Goal: Task Accomplishment & Management: Complete application form

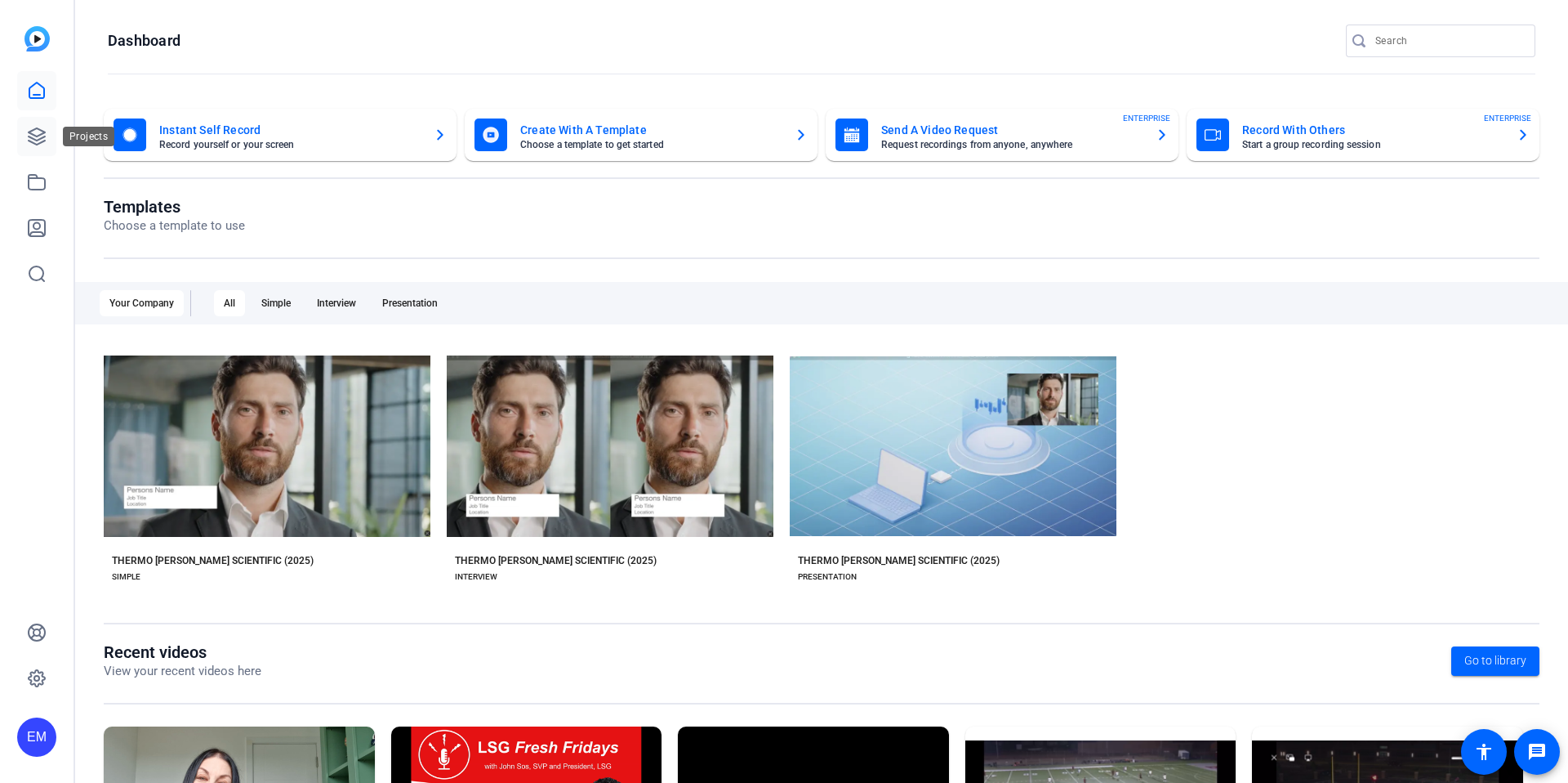
click at [37, 136] on icon at bounding box center [37, 137] width 17 height 17
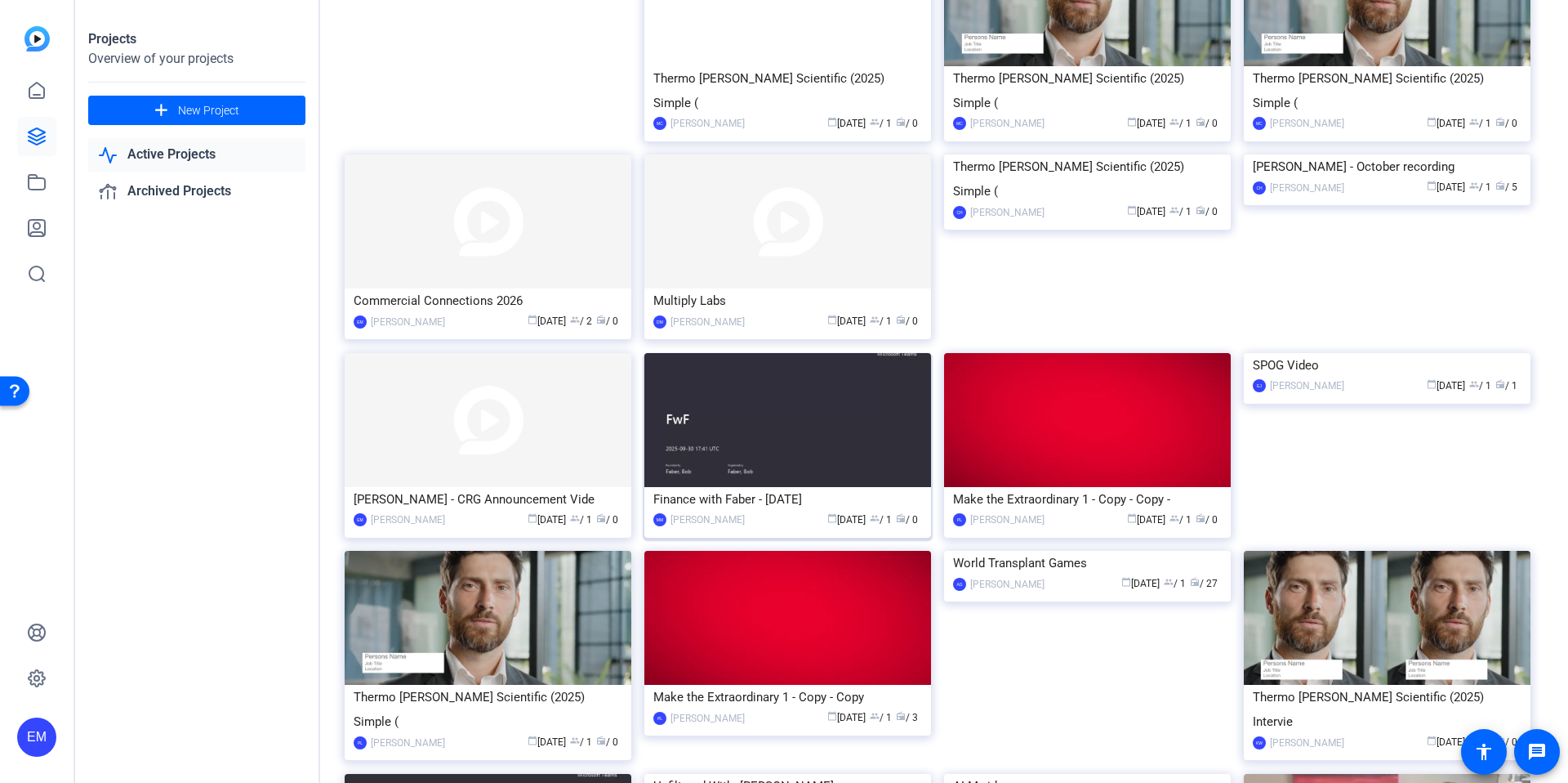
scroll to position [444, 0]
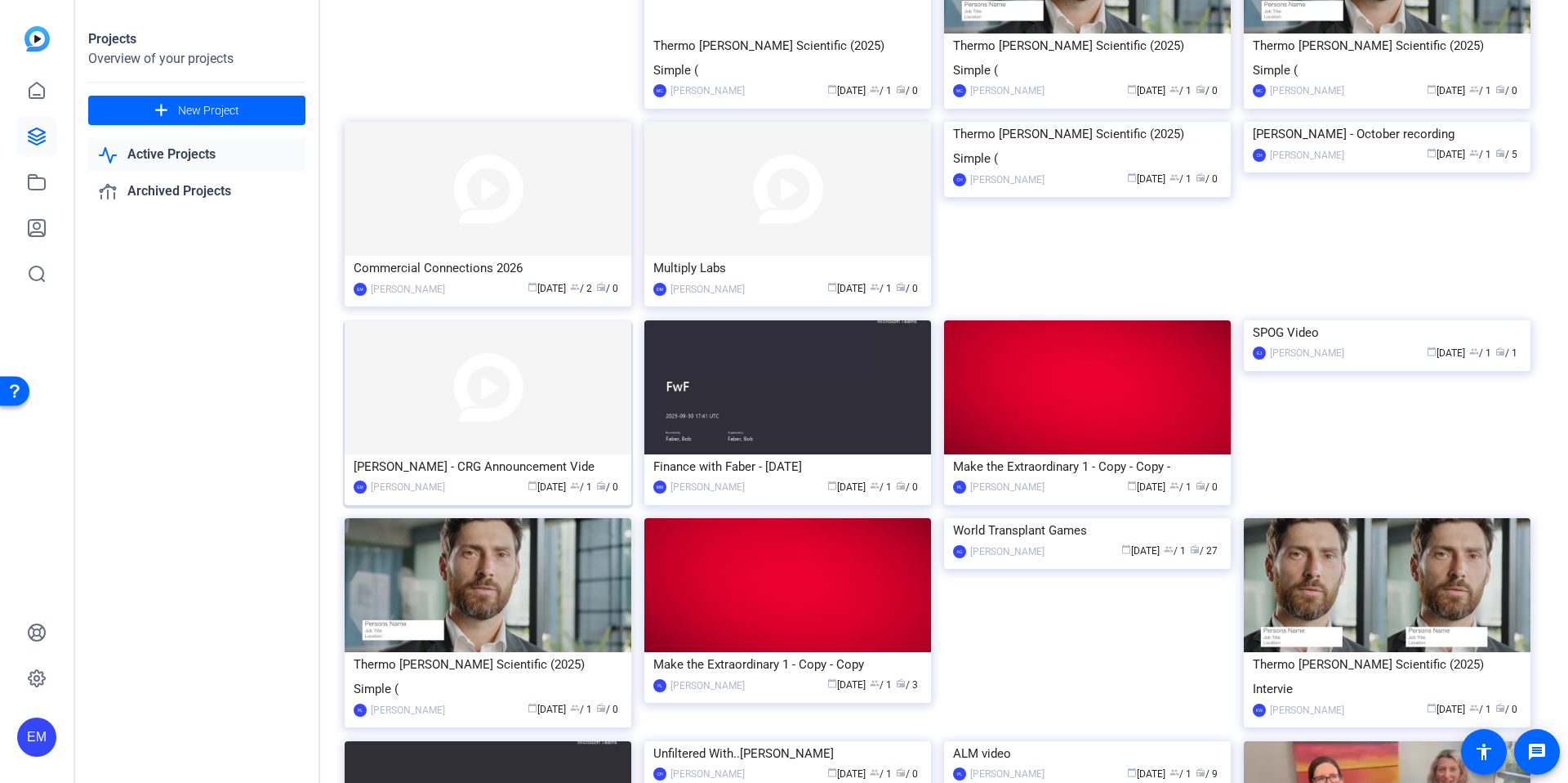
click at [492, 454] on div "[PERSON_NAME] - CRG Announcement Vide" at bounding box center [487, 466] width 268 height 24
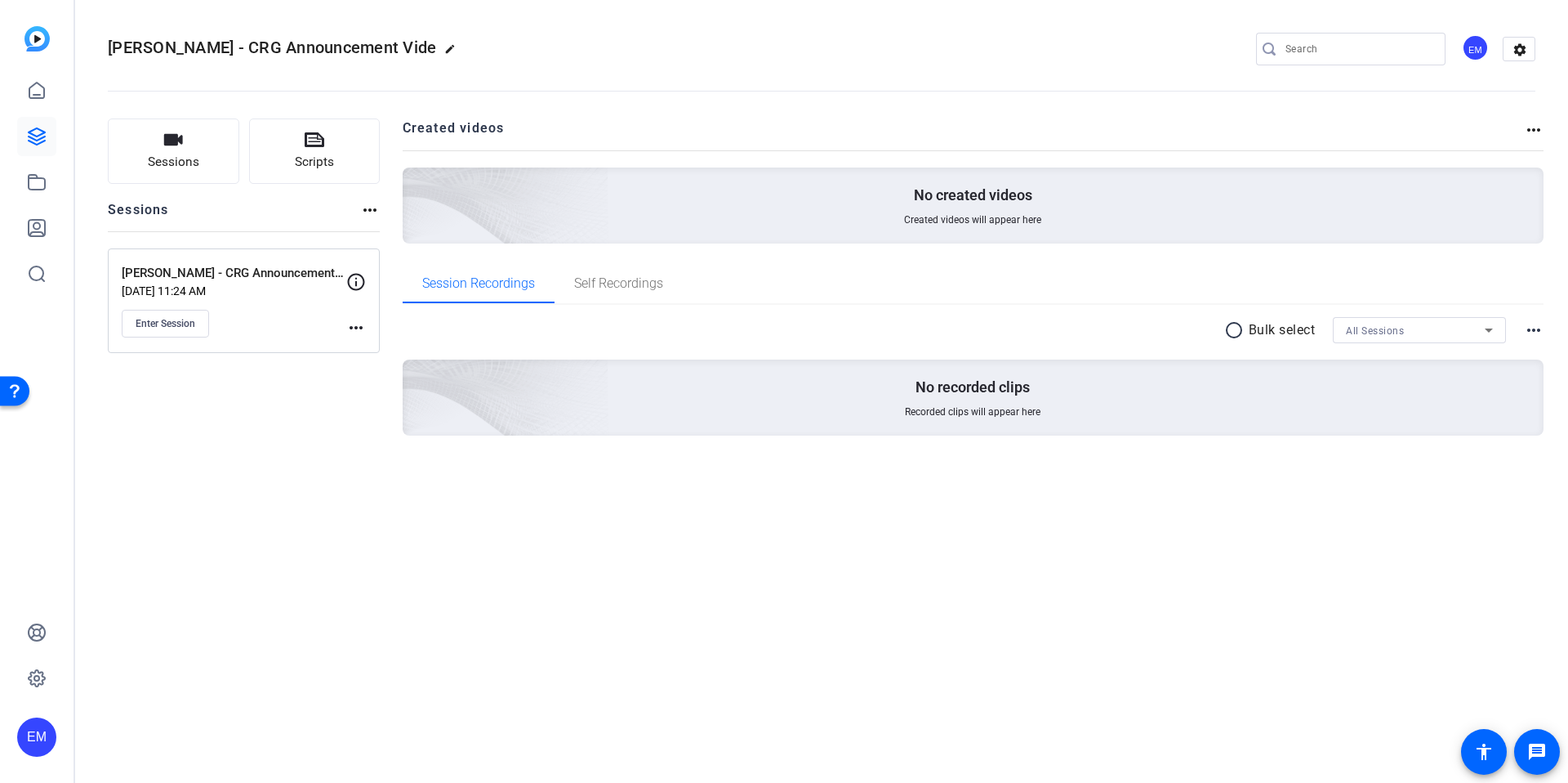
click at [451, 51] on mat-icon "edit" at bounding box center [453, 53] width 19 height 20
drag, startPoint x: 137, startPoint y: 51, endPoint x: 156, endPoint y: 51, distance: 19.0
click at [137, 51] on input "[PERSON_NAME] - CRG Announcement Vide" at bounding box center [174, 48] width 107 height 20
drag, startPoint x: 224, startPoint y: 49, endPoint x: 57, endPoint y: 49, distance: 167.0
click at [57, 49] on mat-sidenav-container "EM [PERSON_NAME] - CRG Announcement Vide check_circle clear EM settings Session…" at bounding box center [784, 391] width 1568 height 783
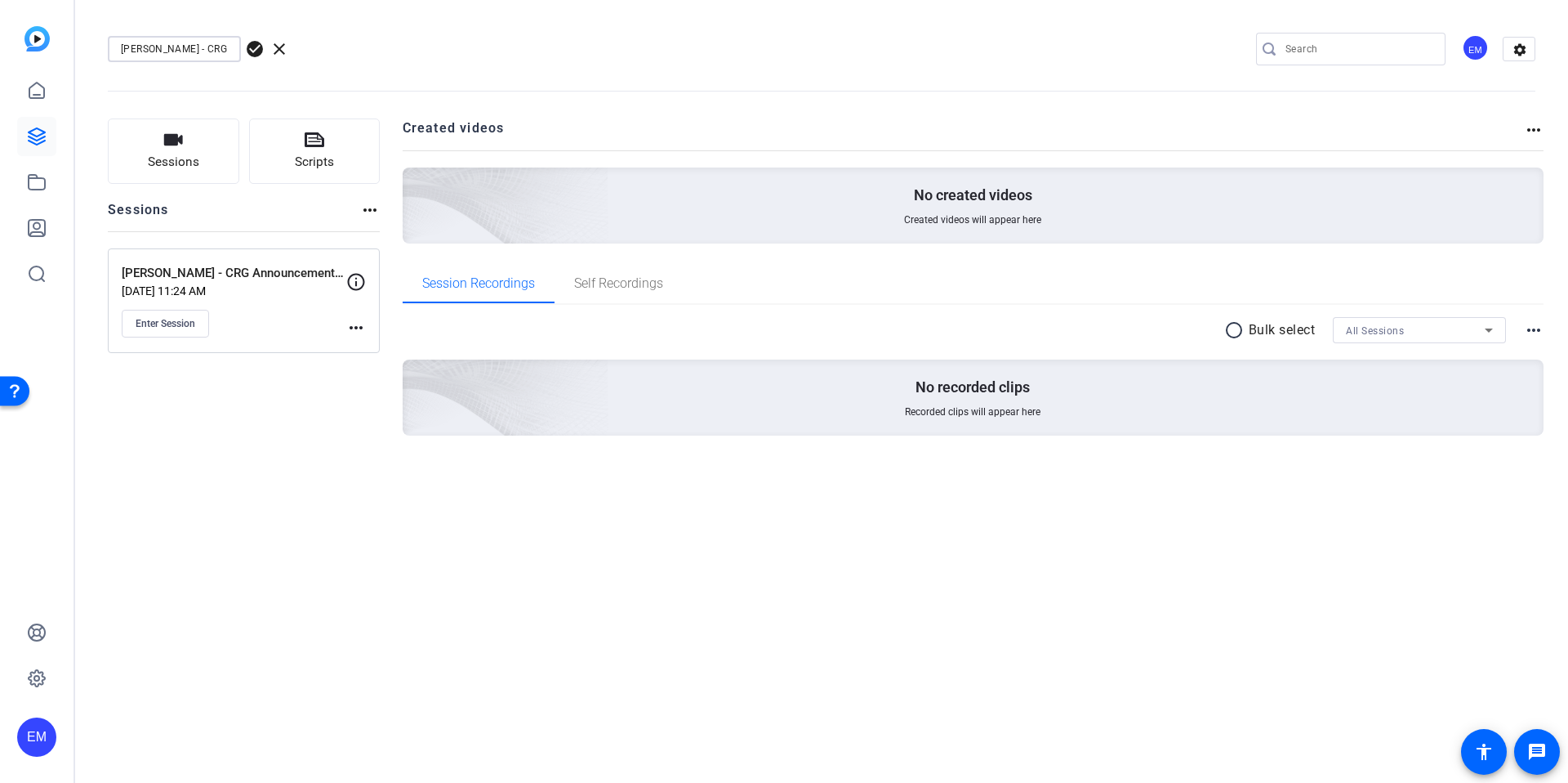
click at [171, 46] on input "[PERSON_NAME] - CRG Announcement Vide" at bounding box center [174, 48] width 107 height 20
drag, startPoint x: 221, startPoint y: 49, endPoint x: 105, endPoint y: 49, distance: 116.0
click at [105, 49] on mat-toolbar "[PERSON_NAME] - CRG Announcement Vide check_circle clear EM settings" at bounding box center [822, 49] width 1493 height 98
type input "AI Announcement Vide"
click at [389, 64] on openreel-divider-bar at bounding box center [821, 86] width 1427 height 50
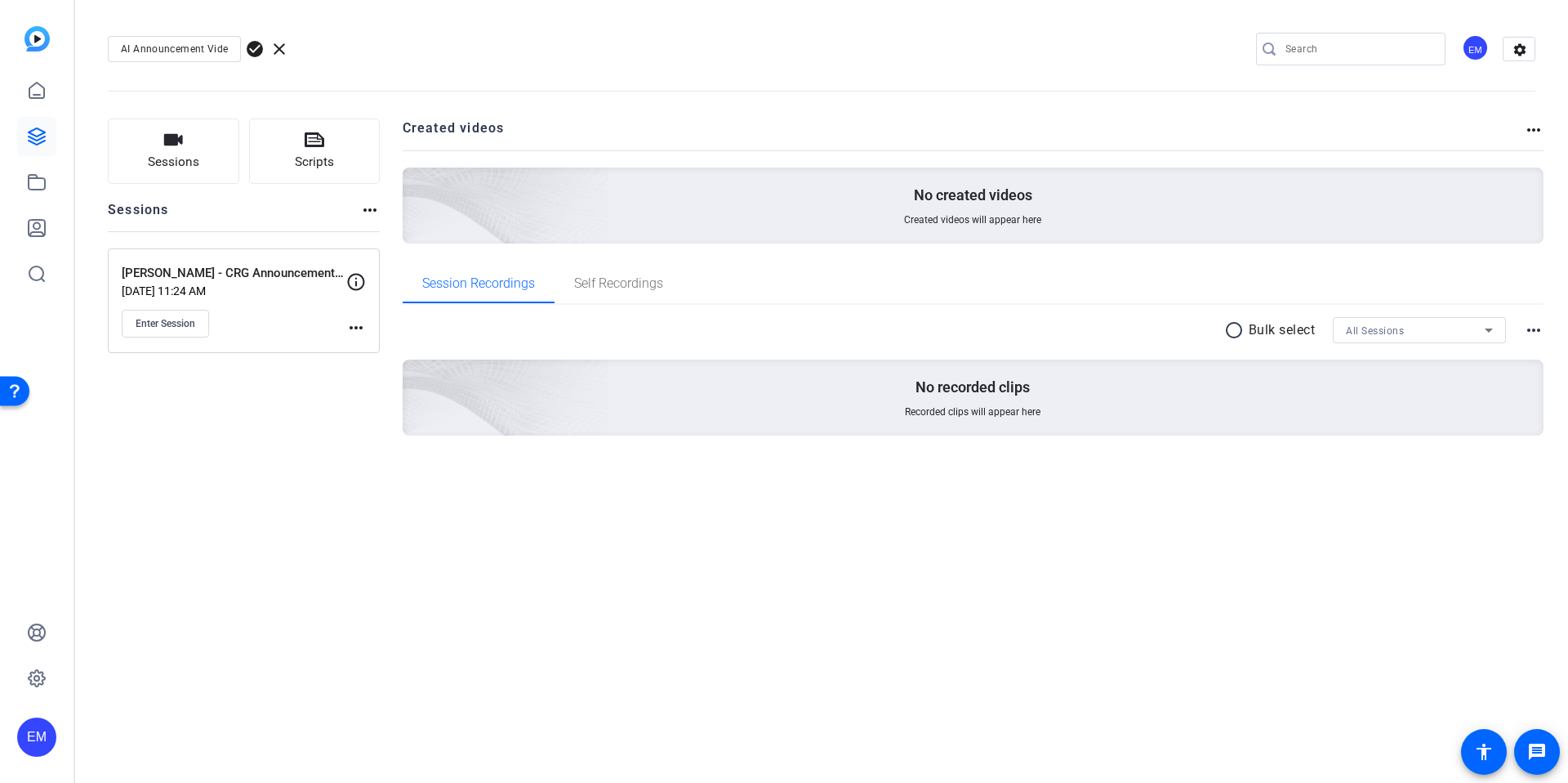
click at [254, 51] on span "check_circle" at bounding box center [254, 48] width 19 height 20
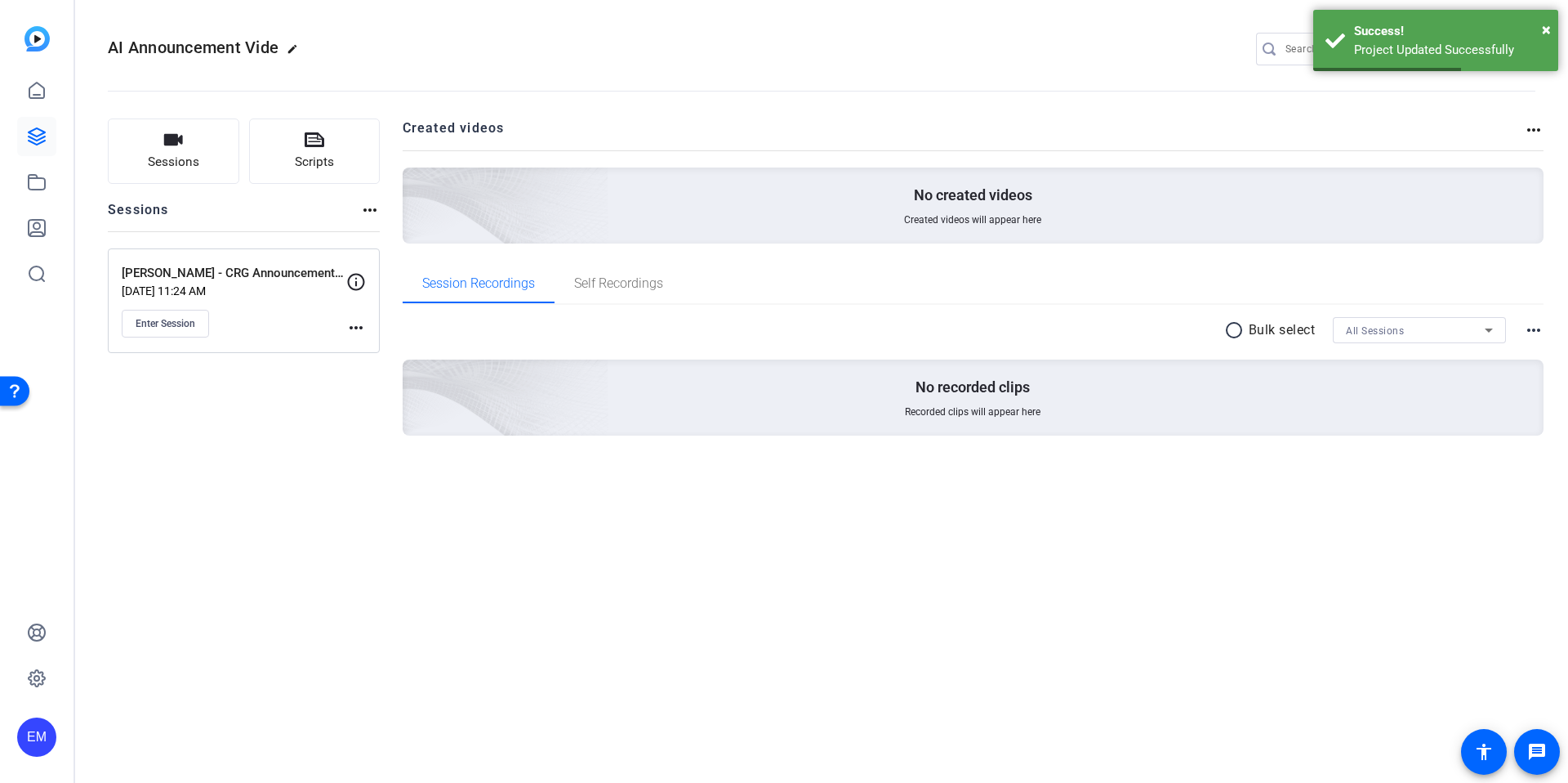
click at [292, 50] on mat-icon "edit" at bounding box center [296, 53] width 19 height 20
drag, startPoint x: 226, startPoint y: 50, endPoint x: 240, endPoint y: 50, distance: 14.0
click at [227, 50] on input "AI Announcement Vide" at bounding box center [174, 48] width 107 height 20
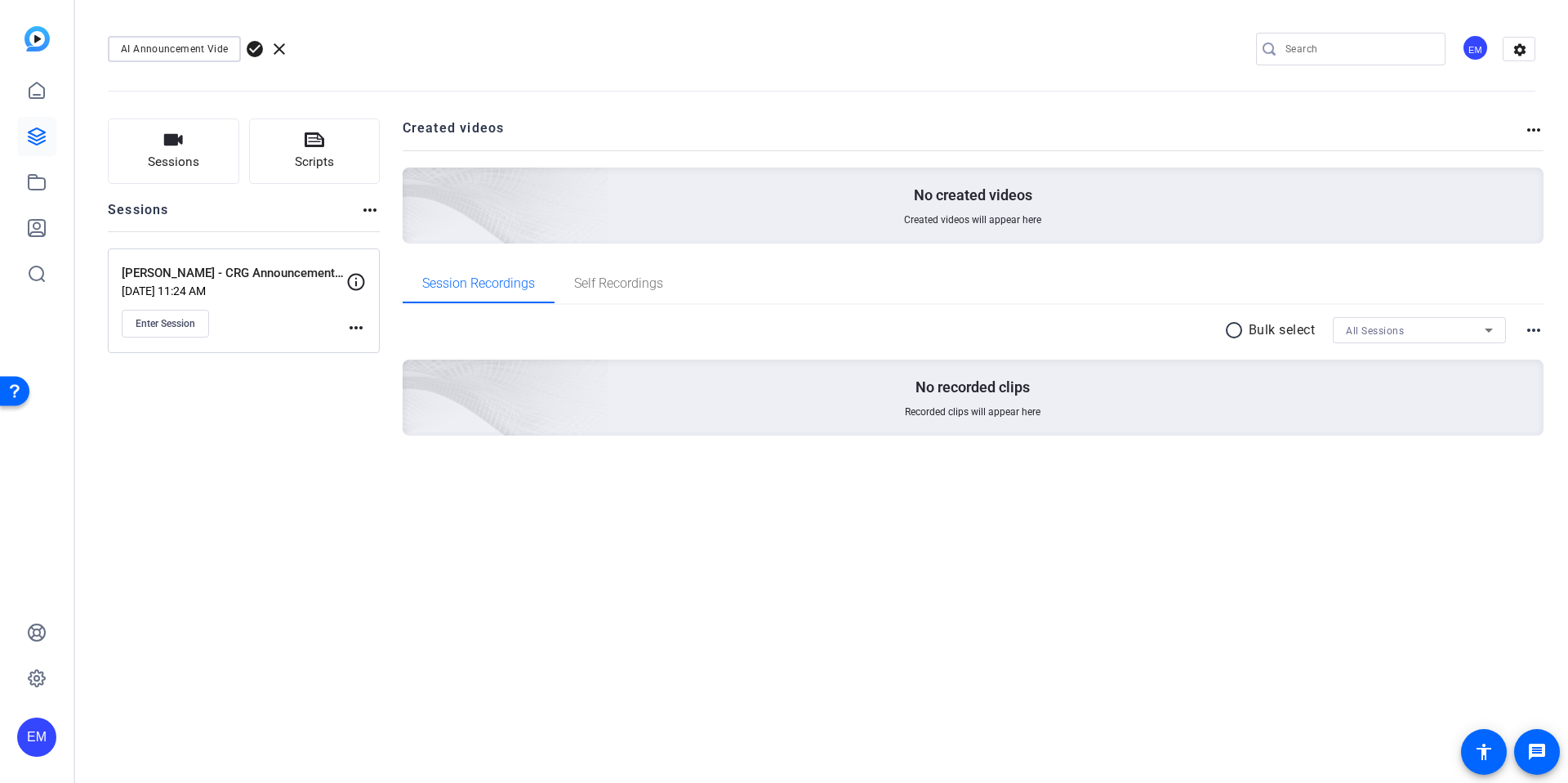
scroll to position [0, 4]
type input "AI Announcement Video"
click at [253, 47] on span "check_circle" at bounding box center [254, 48] width 19 height 20
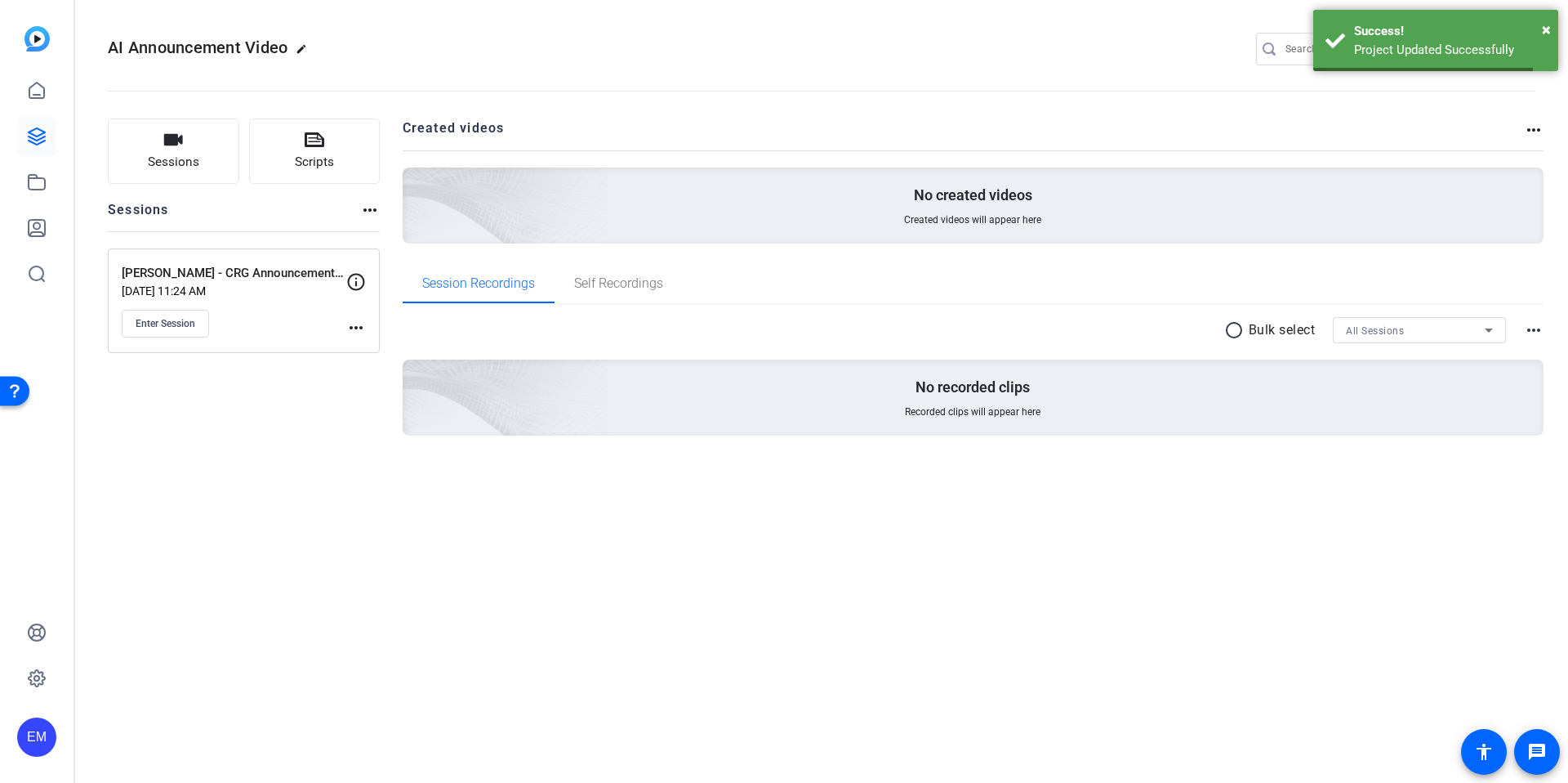
click at [286, 508] on div "AI Announcement Video edit EM settings Sessions Scripts Sessions more_horiz [PE…" at bounding box center [822, 391] width 1493 height 783
click at [288, 446] on div "Sessions Scripts Sessions more_horiz [PERSON_NAME] - CRG Announcement Video [DA…" at bounding box center [243, 304] width 272 height 370
click at [171, 155] on span "Sessions" at bounding box center [173, 162] width 51 height 19
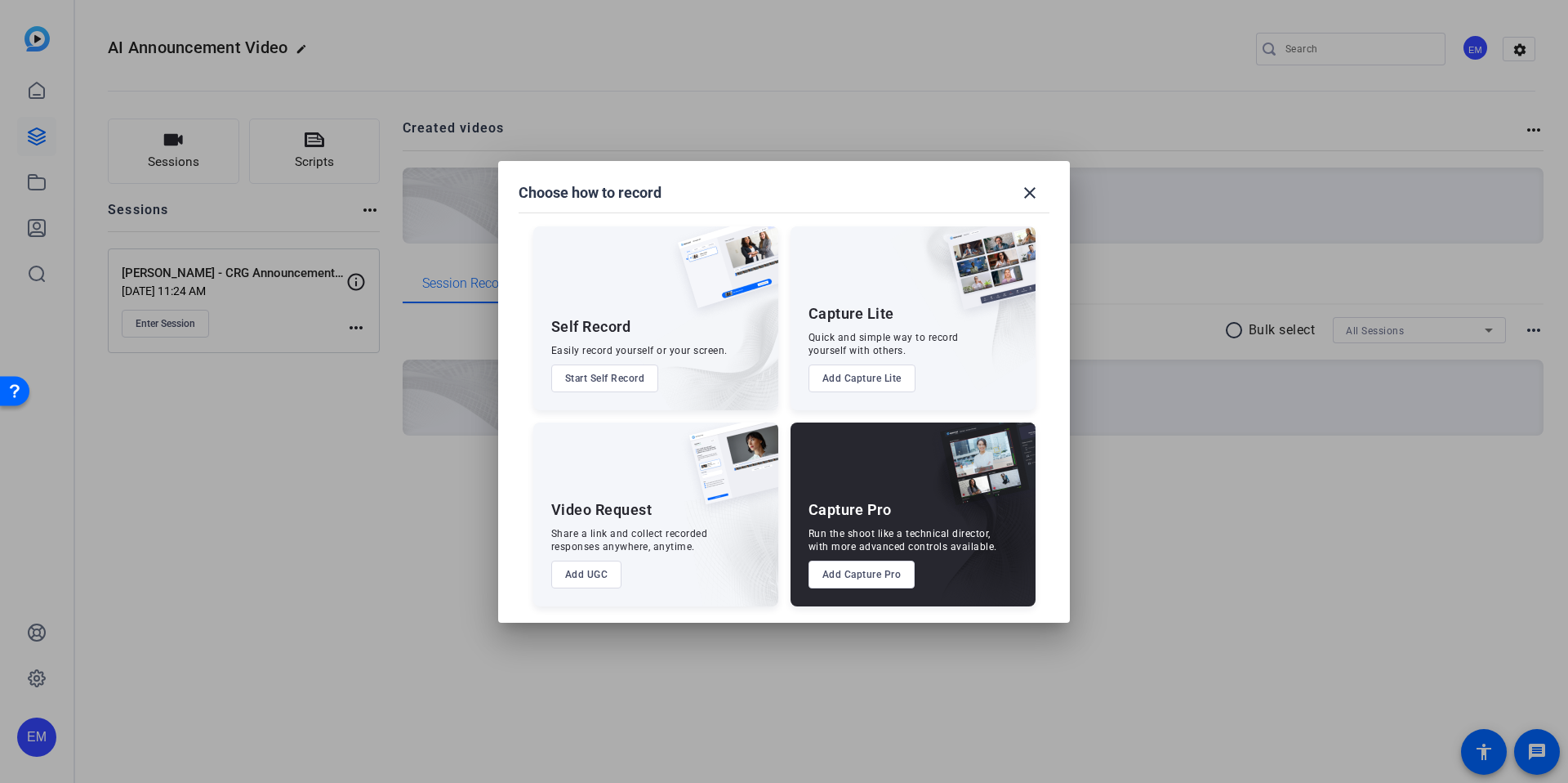
click at [871, 573] on button "Add Capture Pro" at bounding box center [862, 574] width 107 height 28
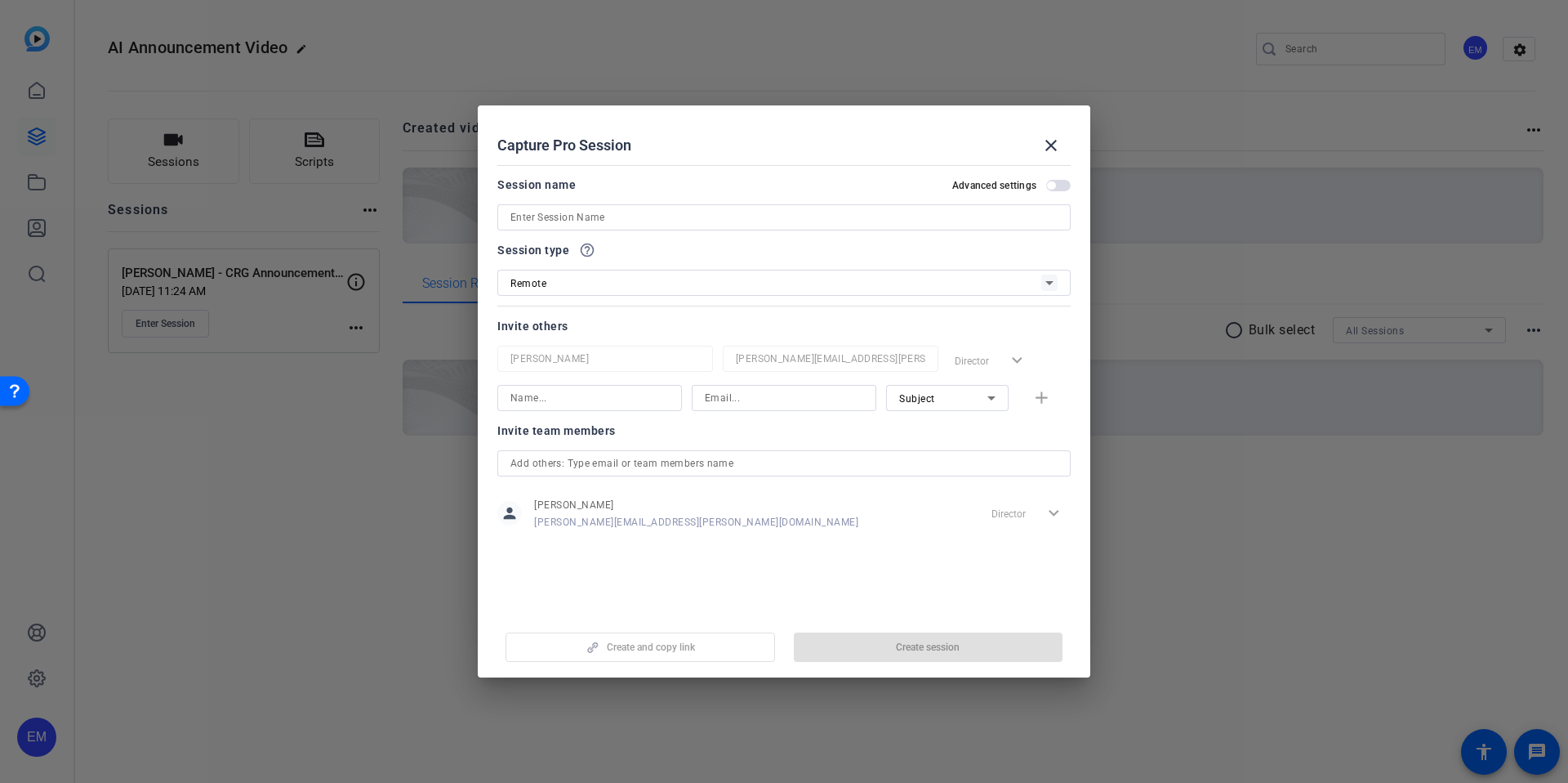
click at [621, 216] on input at bounding box center [784, 216] width 547 height 20
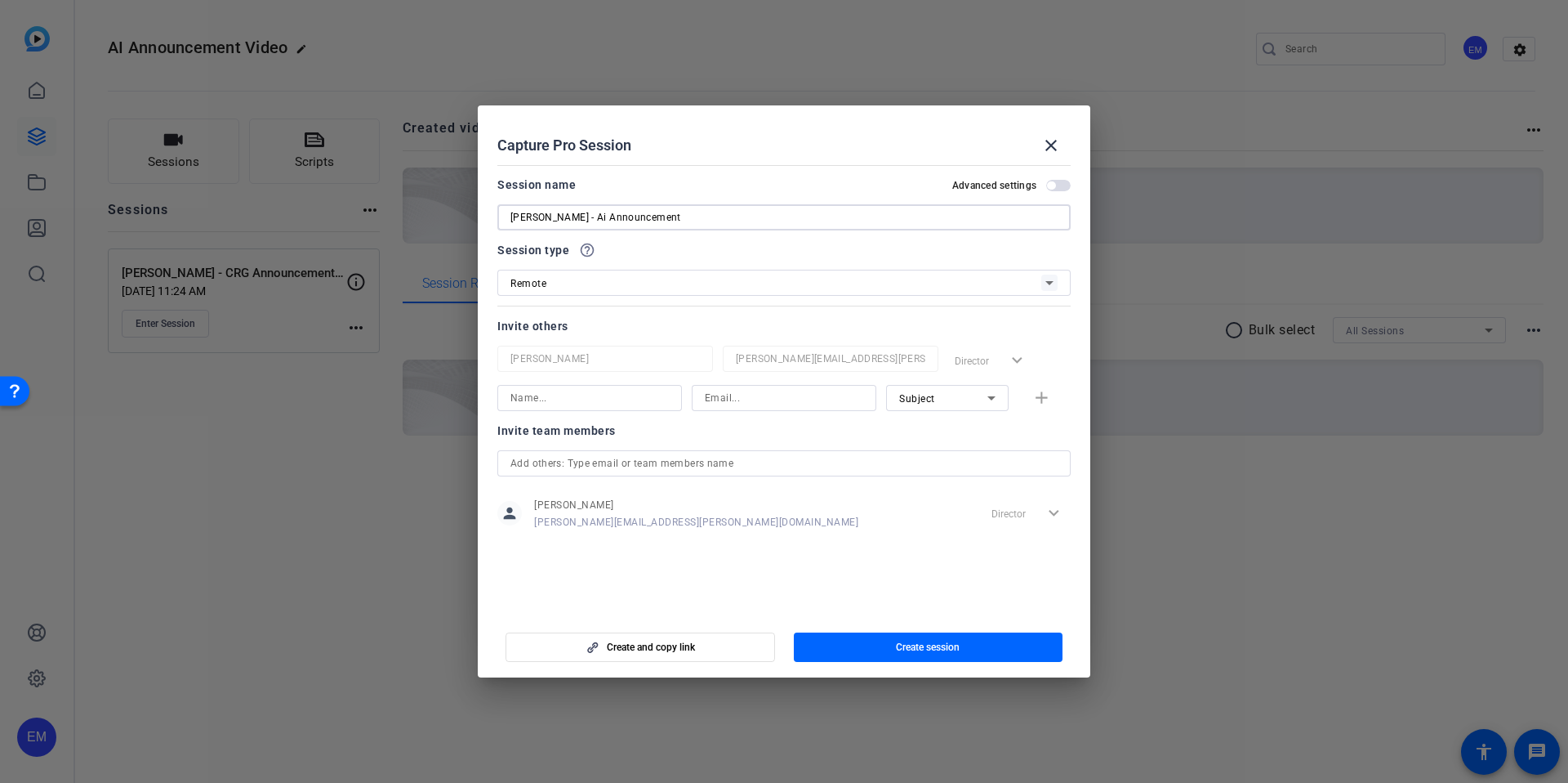
click at [586, 212] on input "[PERSON_NAME] - Ai Announcement" at bounding box center [784, 216] width 547 height 20
type input "[PERSON_NAME] - AI Announcement"
click at [590, 403] on input at bounding box center [590, 398] width 159 height 20
type input "j"
click at [766, 400] on input at bounding box center [784, 398] width 159 height 20
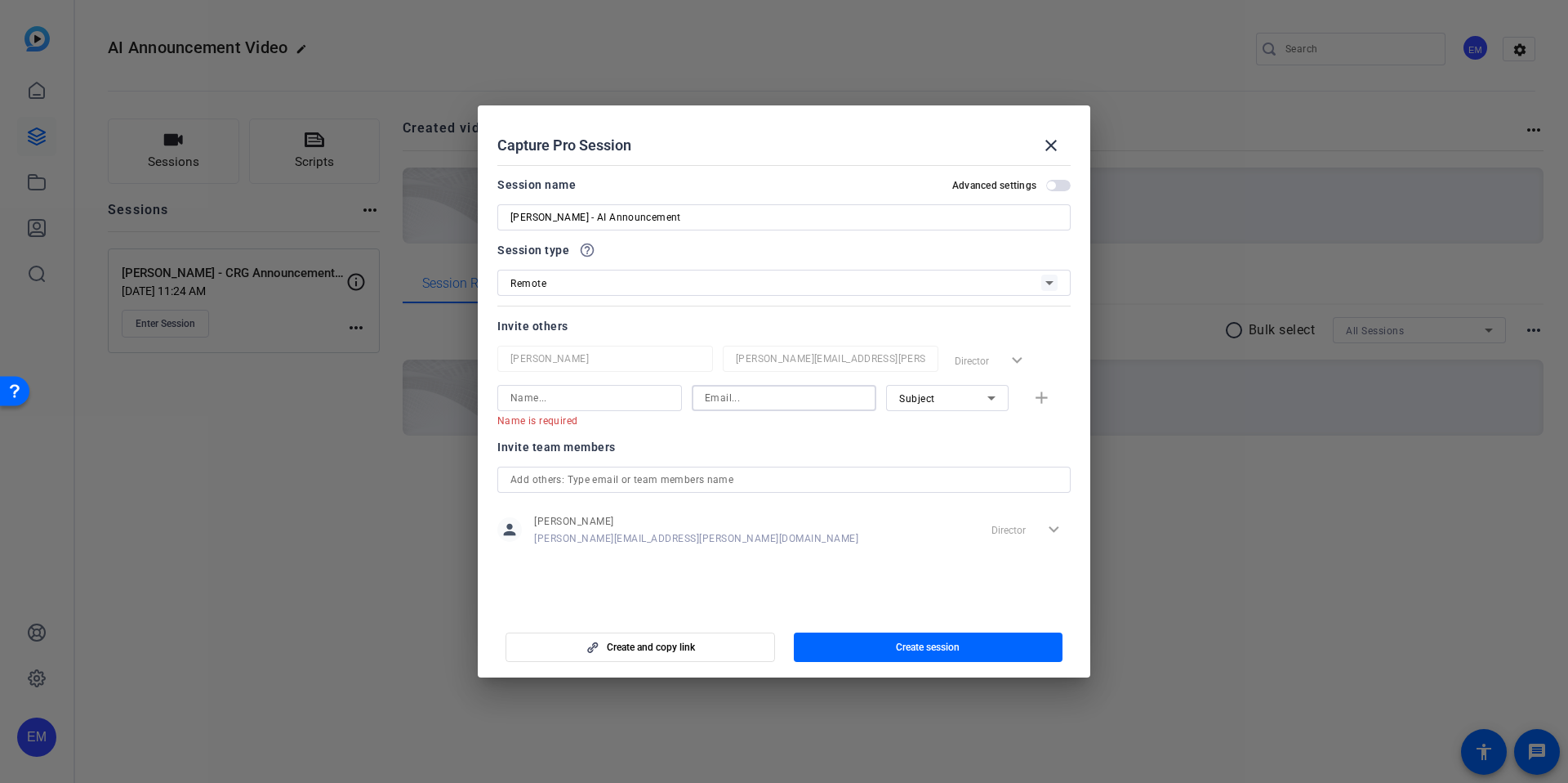
click at [728, 429] on openreel-capture-pro-session-invite-users "Invite others [PERSON_NAME] [PERSON_NAME][EMAIL_ADDRESS][PERSON_NAME][DOMAIN_NA…" at bounding box center [784, 440] width 573 height 250
click at [707, 478] on input "text" at bounding box center [784, 479] width 547 height 20
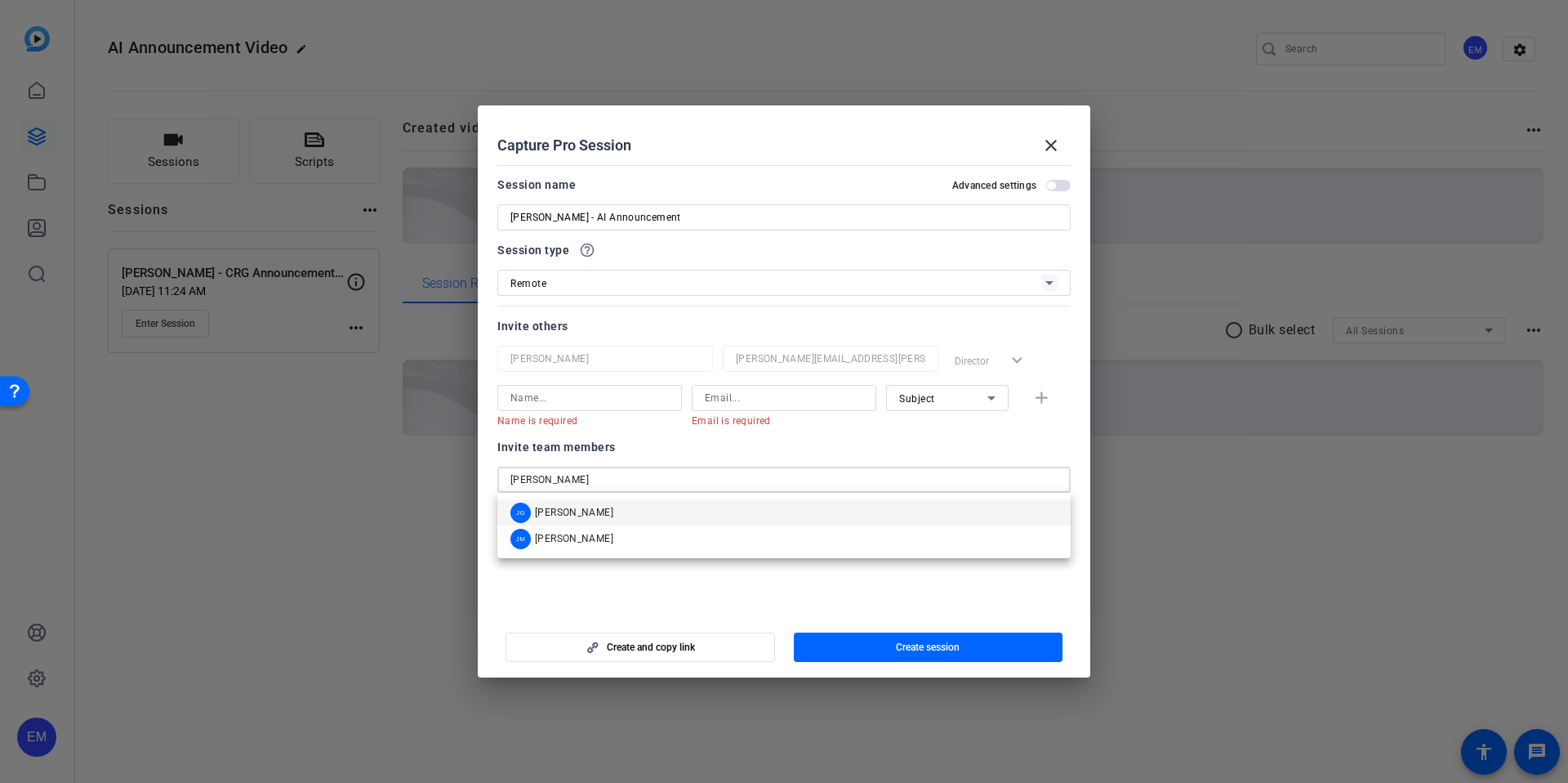
type input "[PERSON_NAME]"
click at [591, 509] on span "[PERSON_NAME]" at bounding box center [574, 512] width 78 height 13
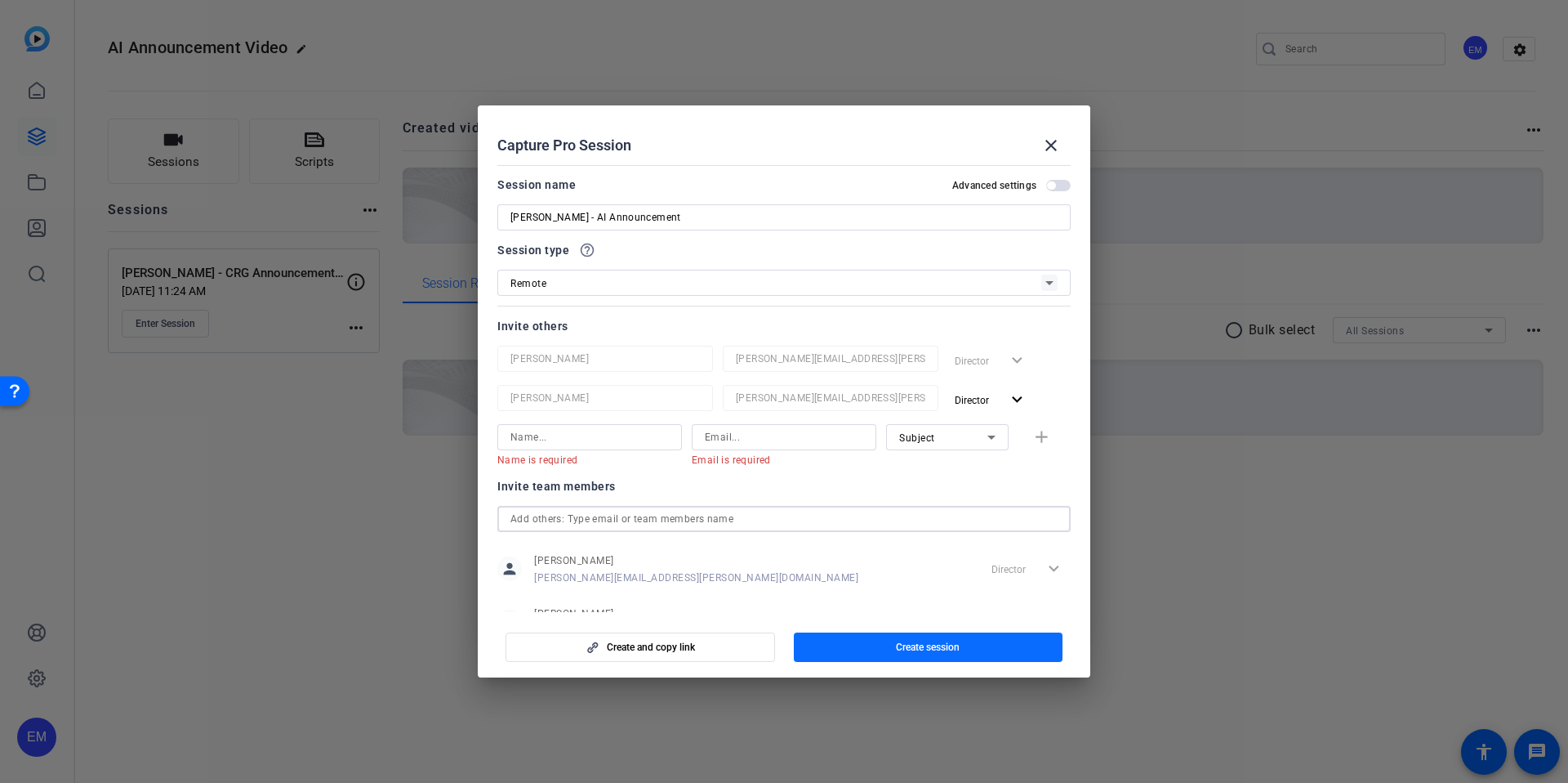
click at [927, 646] on span "Create session" at bounding box center [927, 647] width 64 height 13
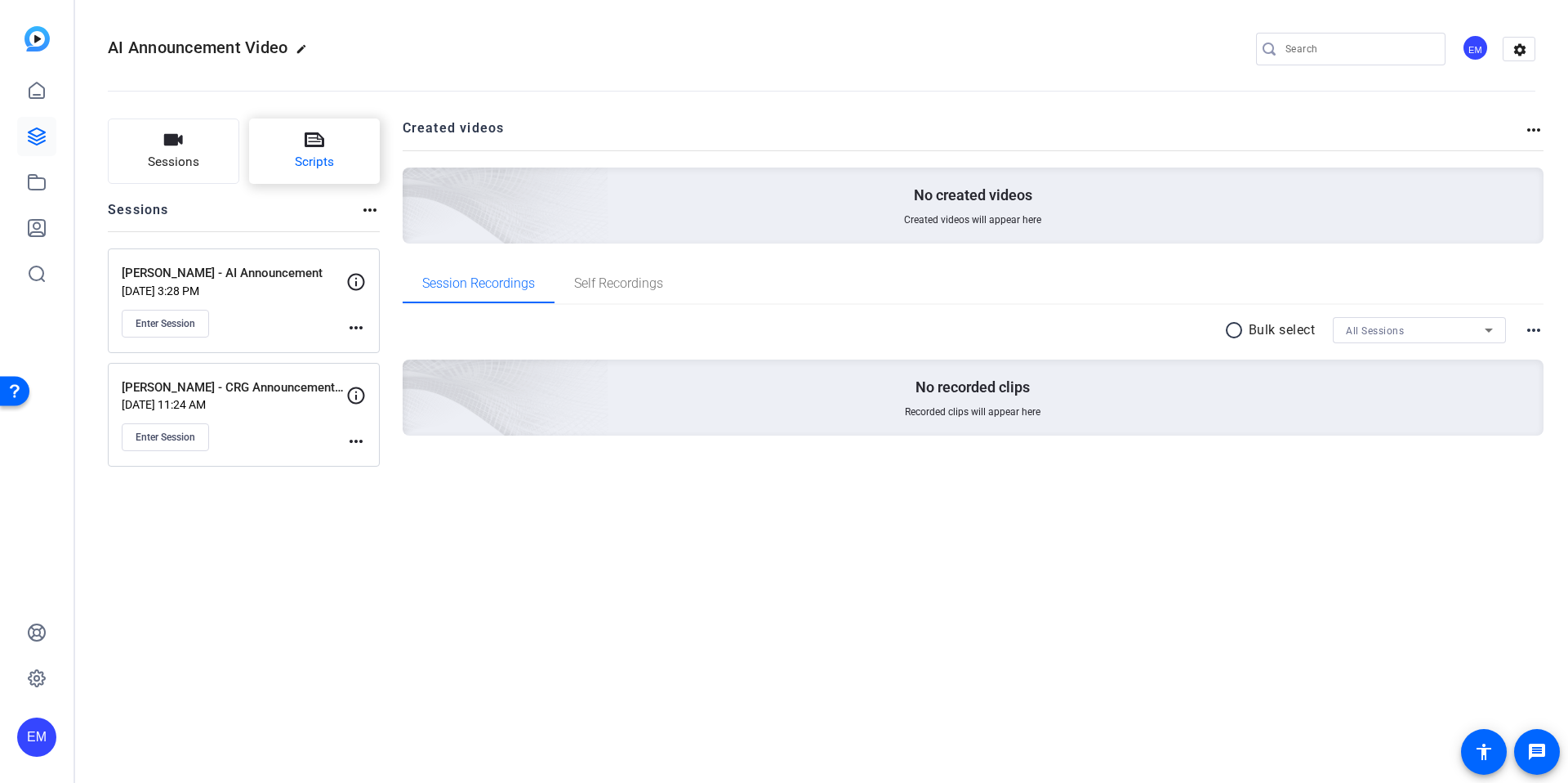
click at [307, 163] on span "Scripts" at bounding box center [315, 162] width 39 height 19
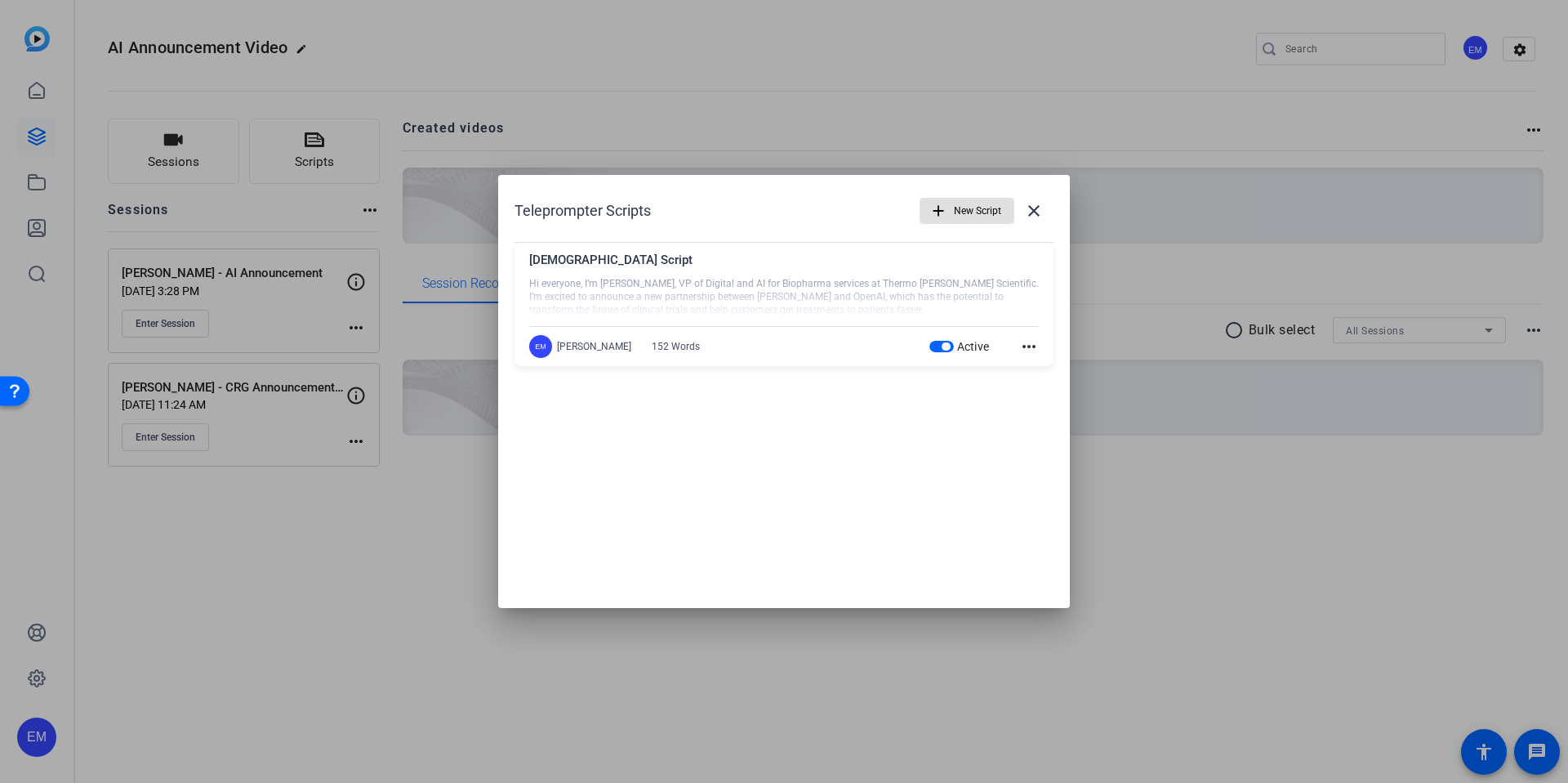
click at [941, 211] on mat-icon "add" at bounding box center [938, 210] width 18 height 18
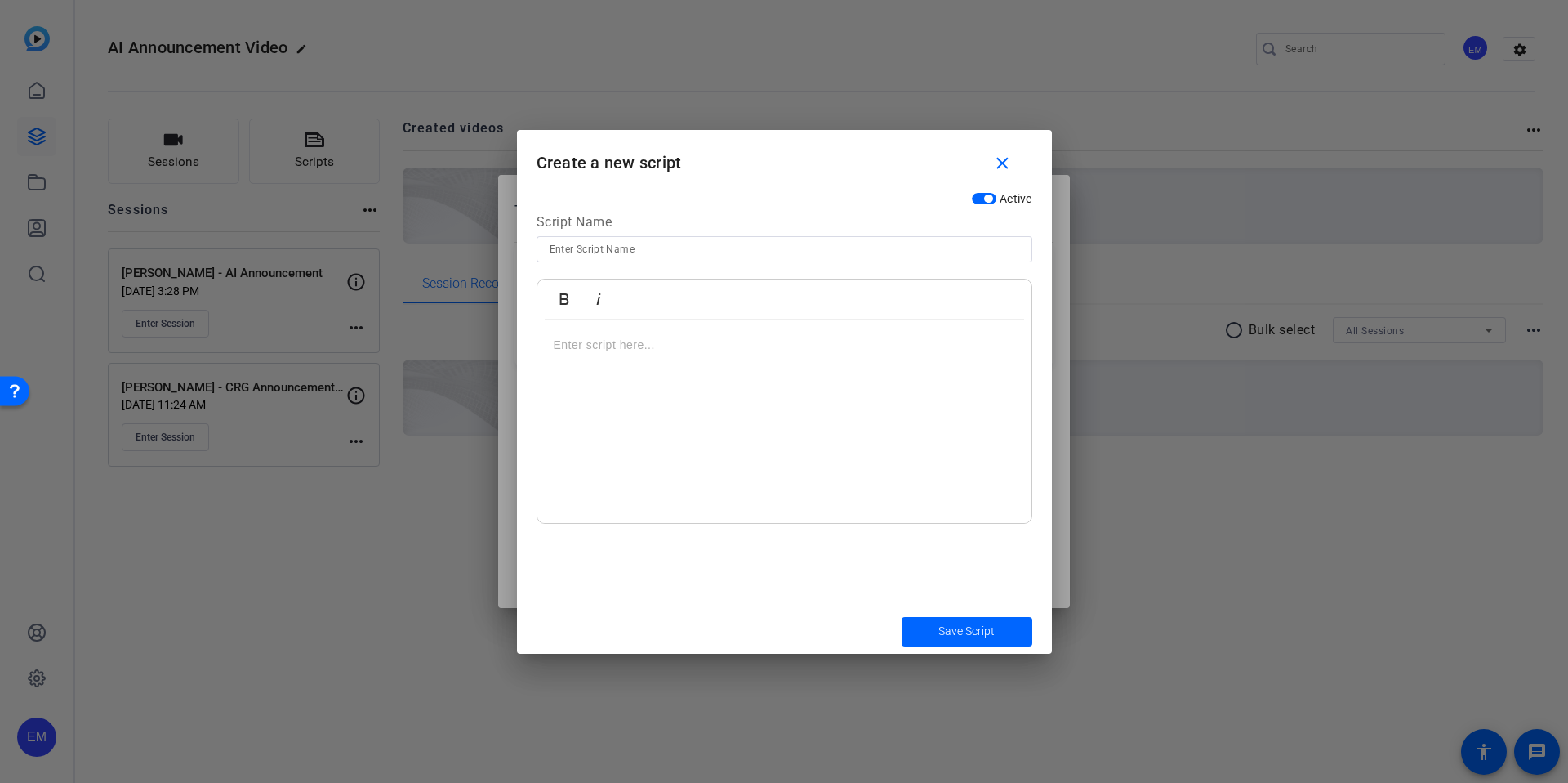
click at [654, 356] on div at bounding box center [784, 422] width 494 height 204
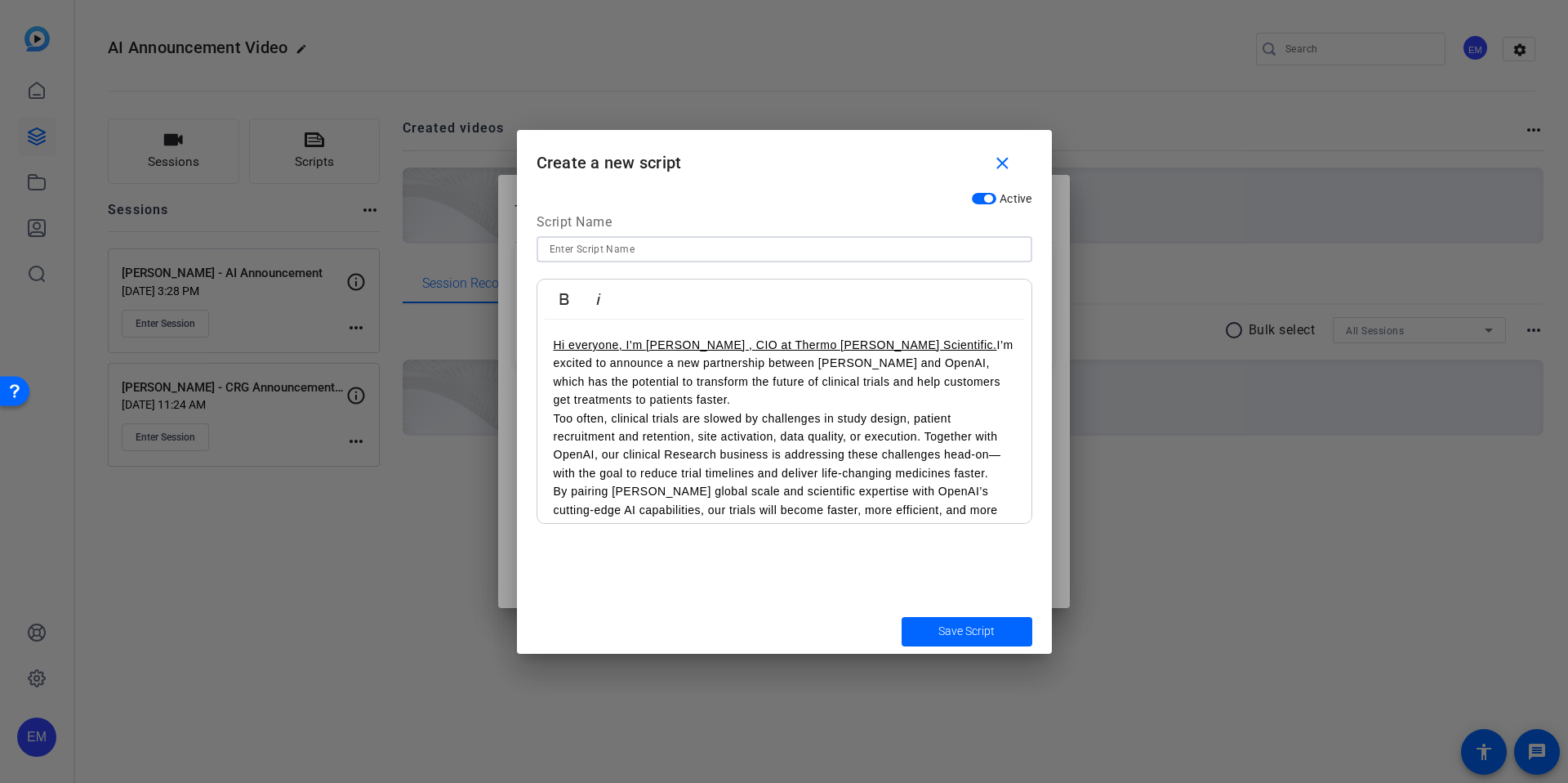
click at [607, 247] on input at bounding box center [784, 249] width 470 height 20
type input "[PERSON_NAME] Script"
click at [656, 400] on p "Hi everyone, I’m [PERSON_NAME] , CIO at Thermo [PERSON_NAME] Scientific. I’m ex…" at bounding box center [784, 372] width 461 height 73
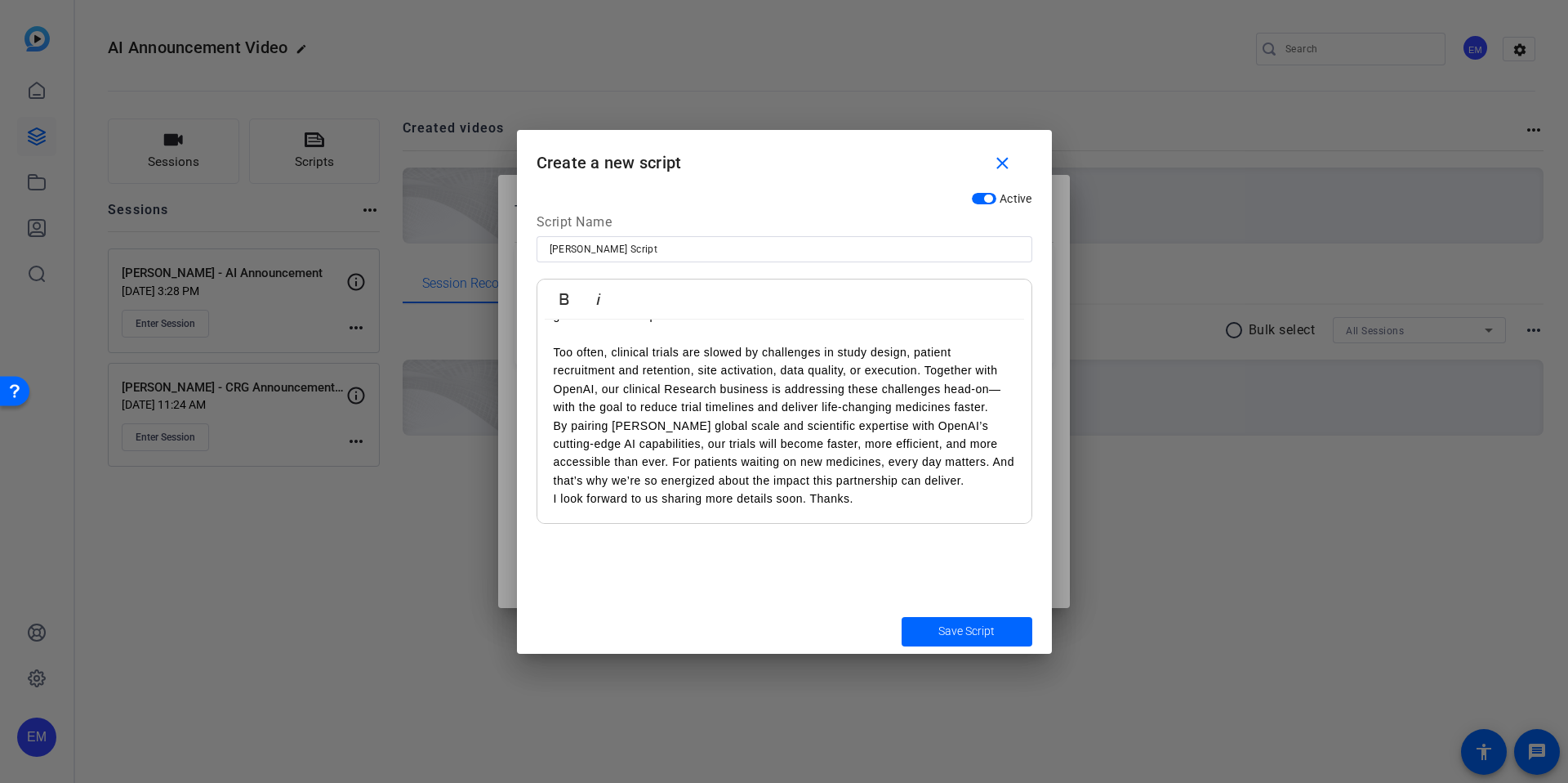
click at [553, 427] on p "By pairing [PERSON_NAME] global scale and scientific expertise with OpenAI’s cu…" at bounding box center [784, 453] width 461 height 73
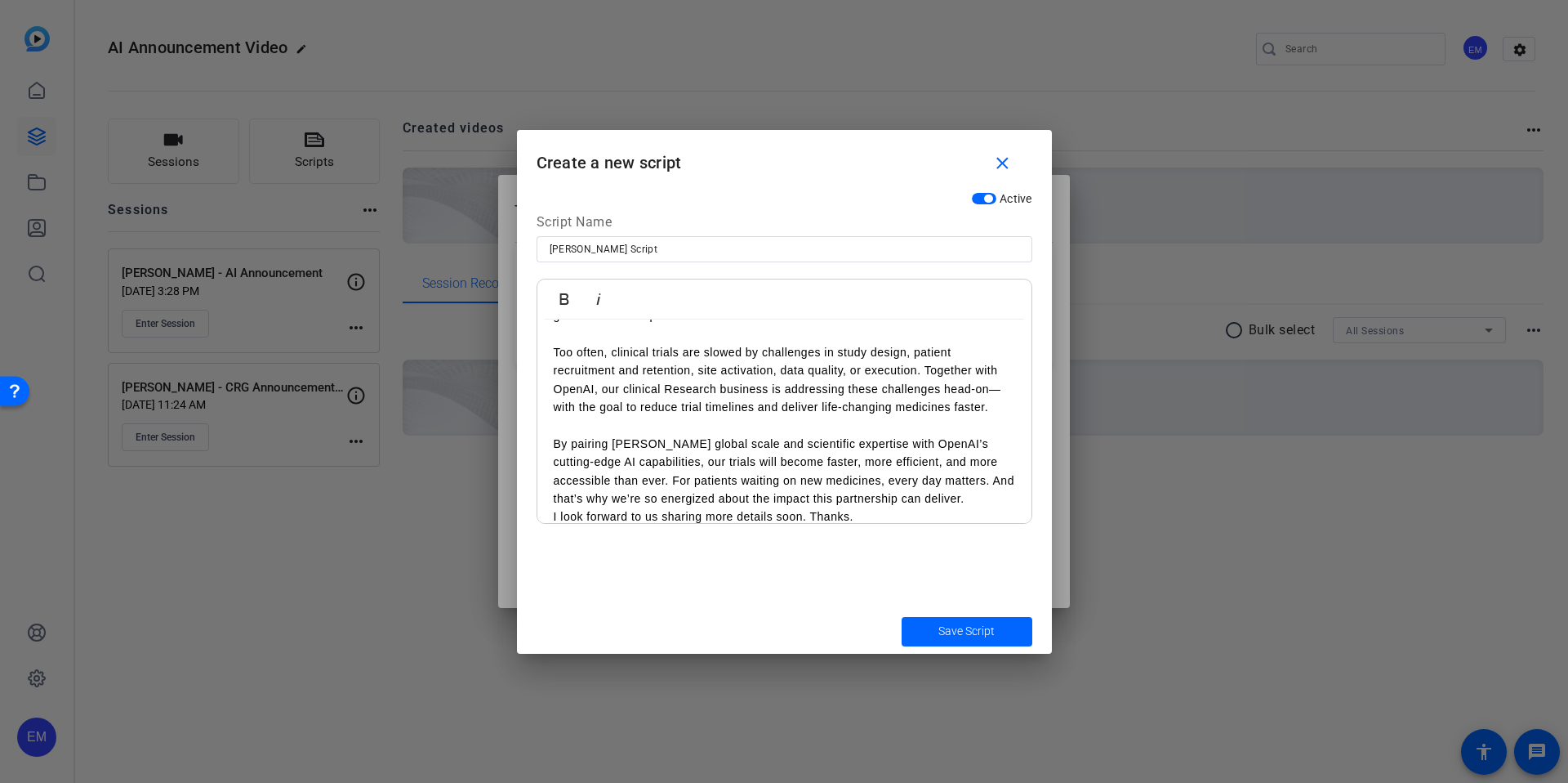
click at [549, 514] on div "Hi everyone, I’m [PERSON_NAME] , CIO at Thermo [PERSON_NAME] Scientific. I’m ex…" at bounding box center [784, 388] width 494 height 307
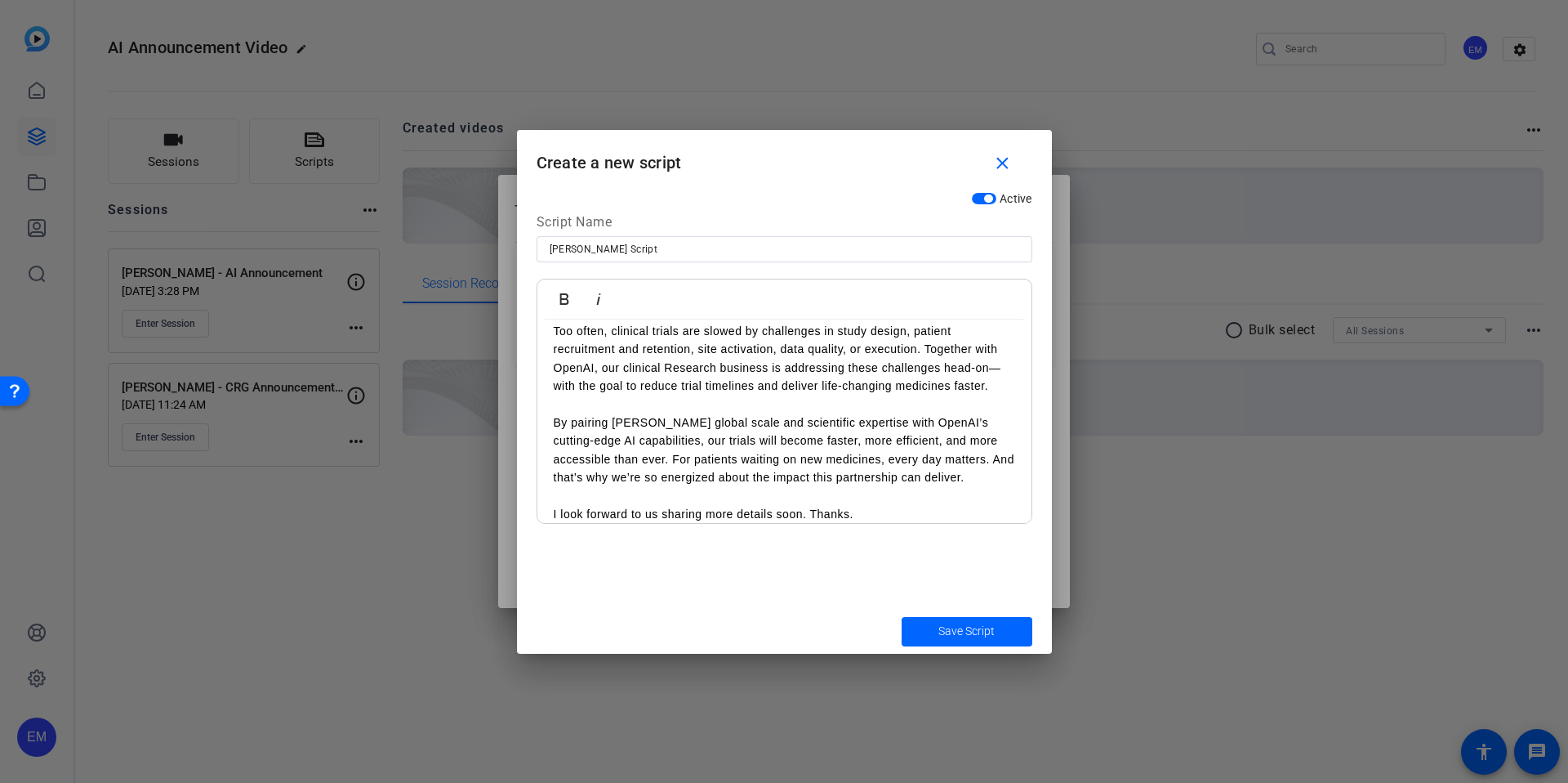
scroll to position [121, 0]
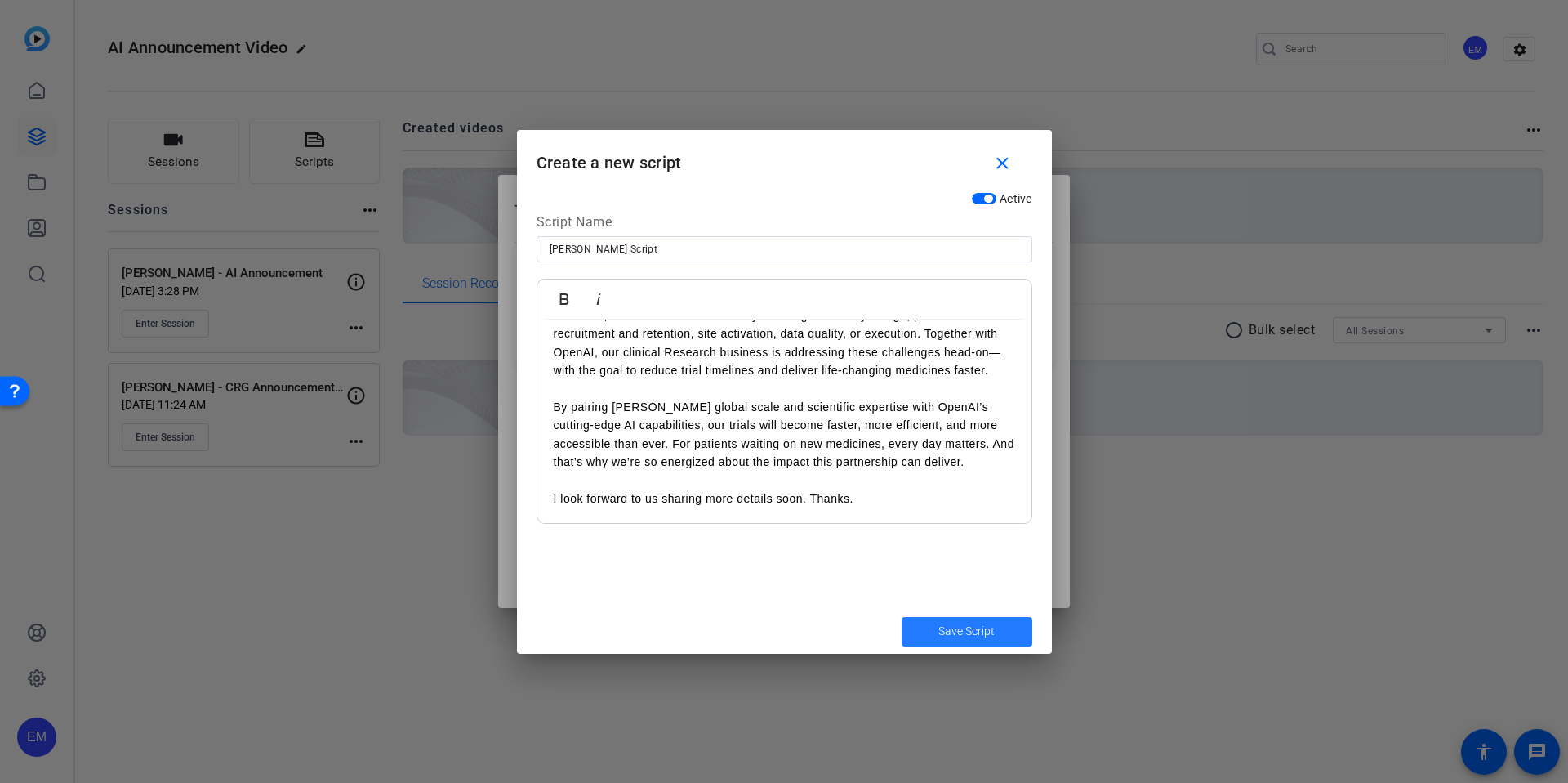
click at [959, 633] on span "Save Script" at bounding box center [966, 631] width 57 height 17
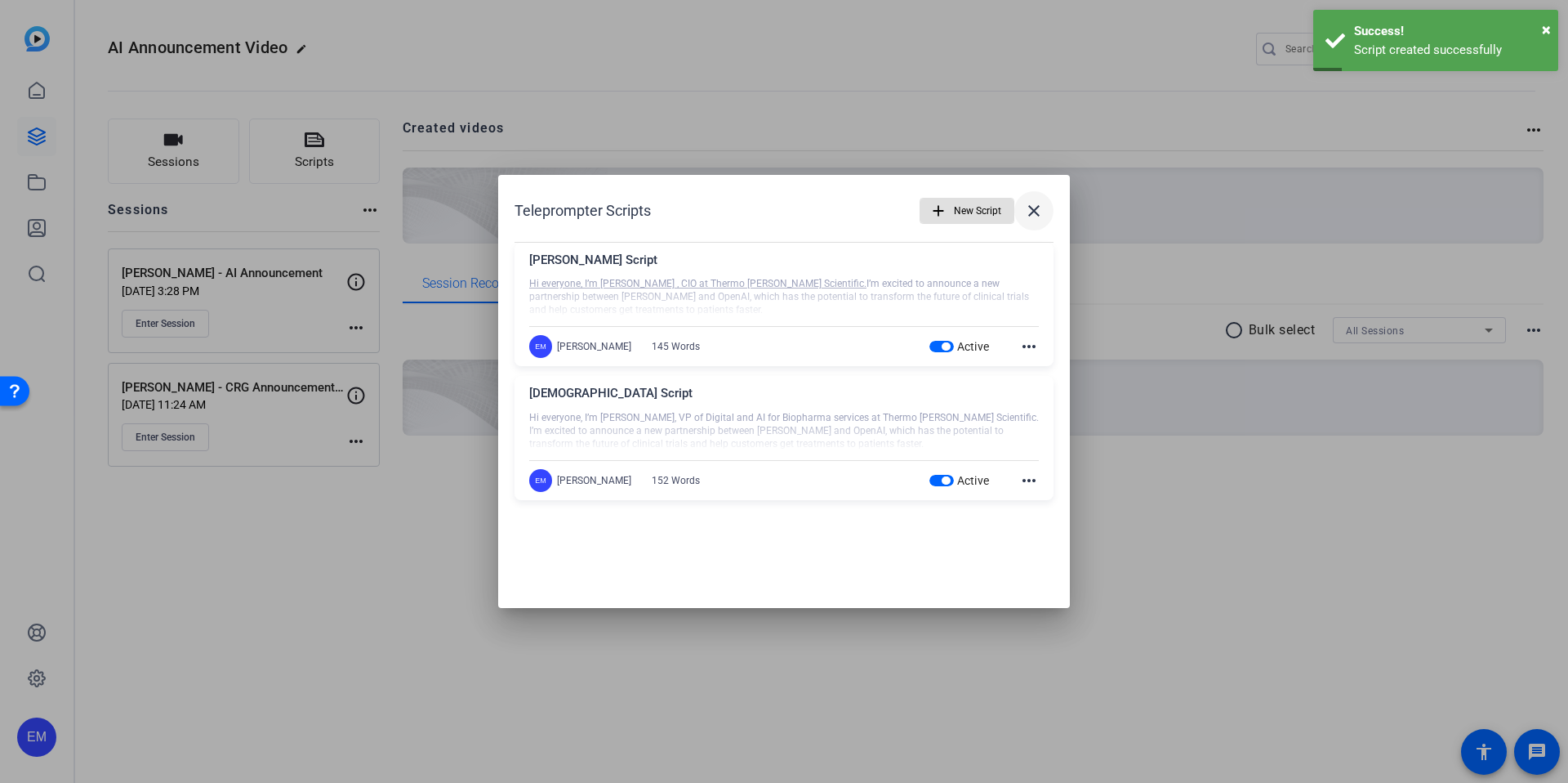
click at [1028, 214] on mat-icon "close" at bounding box center [1033, 210] width 19 height 20
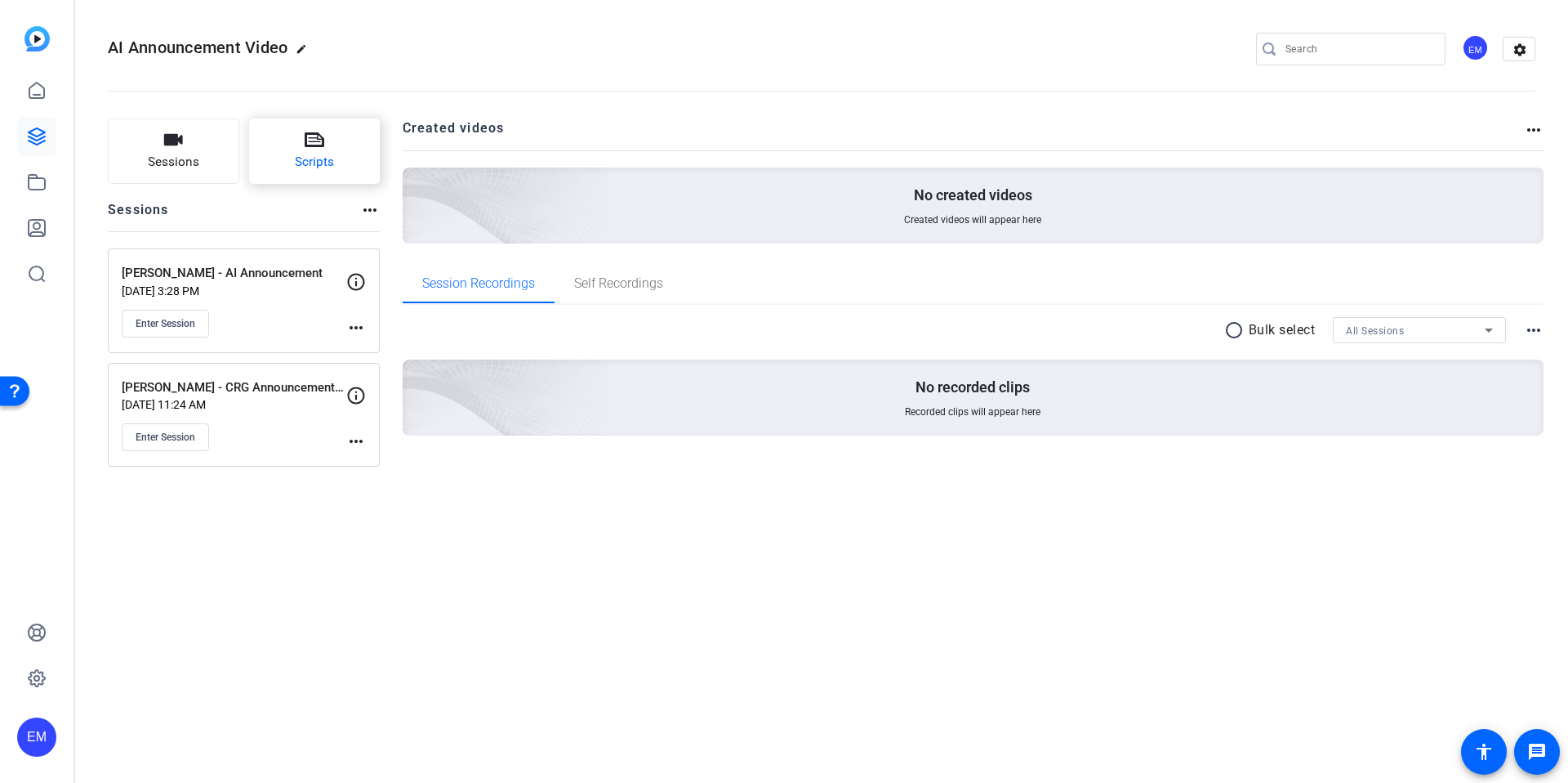
click at [285, 146] on button "Scripts" at bounding box center [315, 151] width 132 height 65
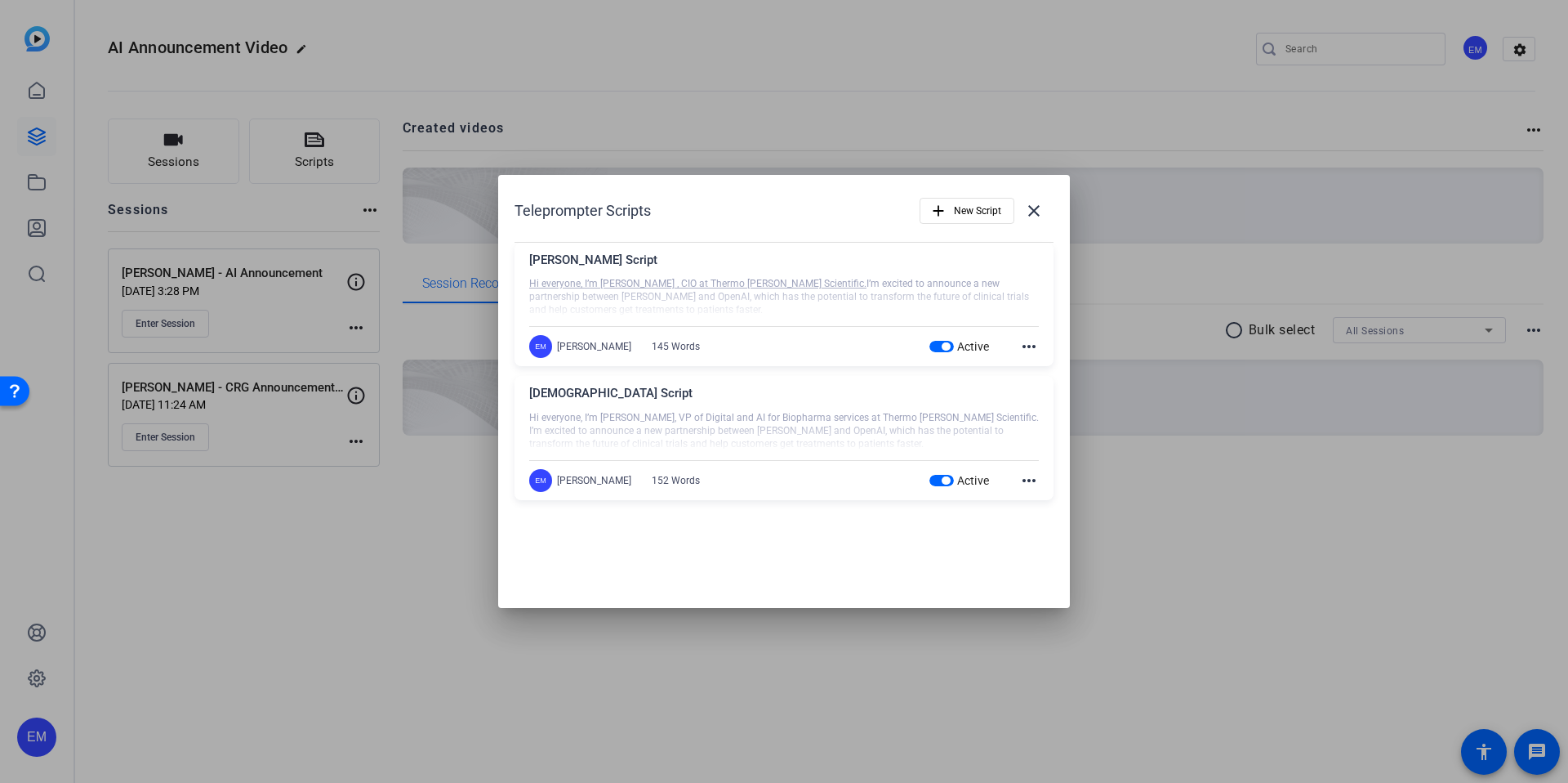
click at [855, 275] on div "[PERSON_NAME] Script" at bounding box center [784, 264] width 510 height 27
drag, startPoint x: 1030, startPoint y: 346, endPoint x: 1019, endPoint y: 337, distance: 14.2
click at [1030, 345] on mat-icon "more_horiz" at bounding box center [1029, 346] width 19 height 20
click at [1048, 372] on span "Edit" at bounding box center [1065, 371] width 65 height 20
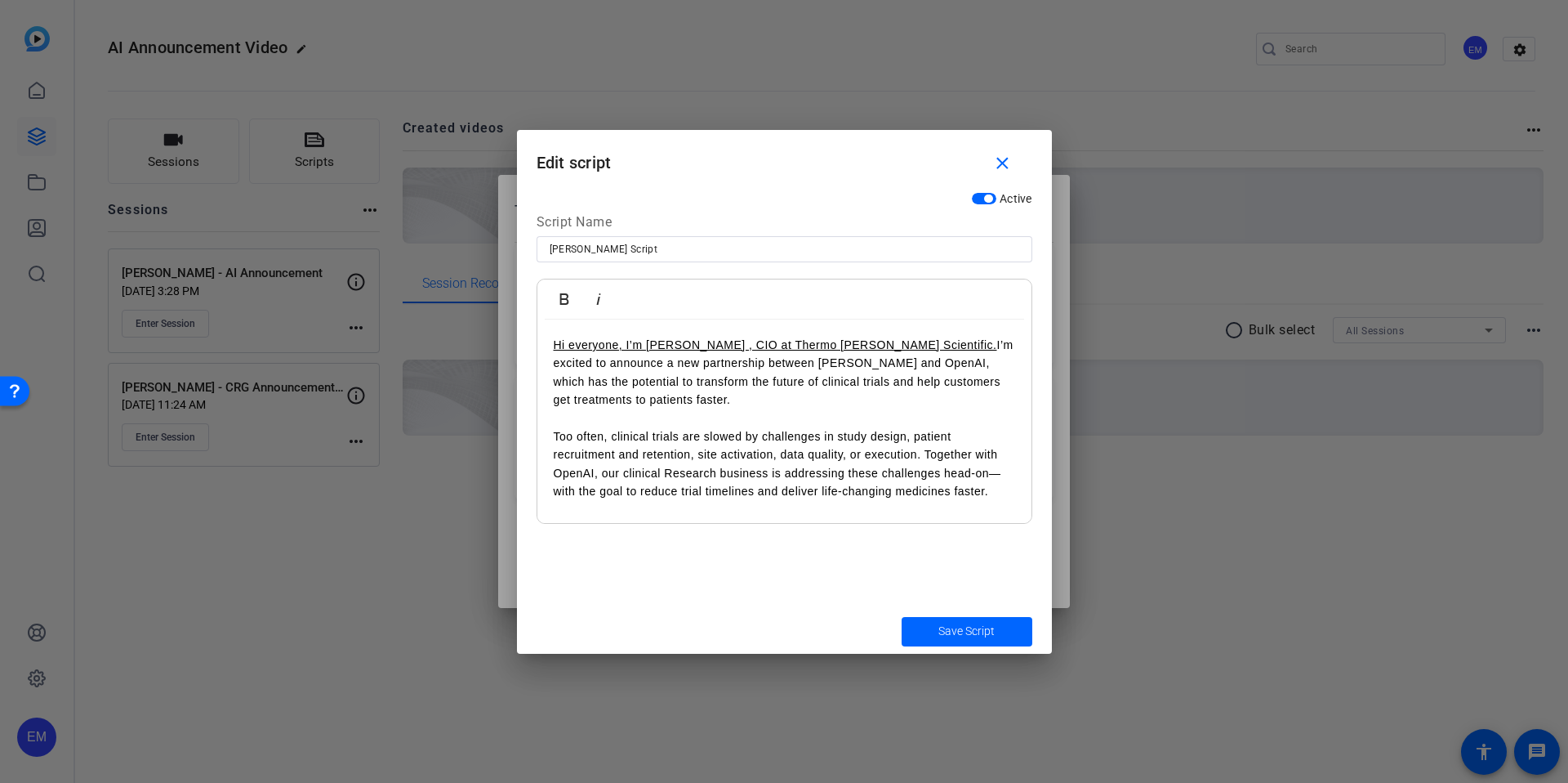
drag, startPoint x: 782, startPoint y: 329, endPoint x: 823, endPoint y: 336, distance: 41.6
click at [782, 329] on div "Hi everyone, I’m [PERSON_NAME] , CIO at Thermo [PERSON_NAME] Scientific. I’m ex…" at bounding box center [784, 482] width 494 height 325
drag, startPoint x: 904, startPoint y: 348, endPoint x: 555, endPoint y: 341, distance: 349.1
click at [508, 343] on div "Teleprompter Scripts add New Script close [PERSON_NAME] Script Hi everyone, I’m…" at bounding box center [784, 391] width 1568 height 783
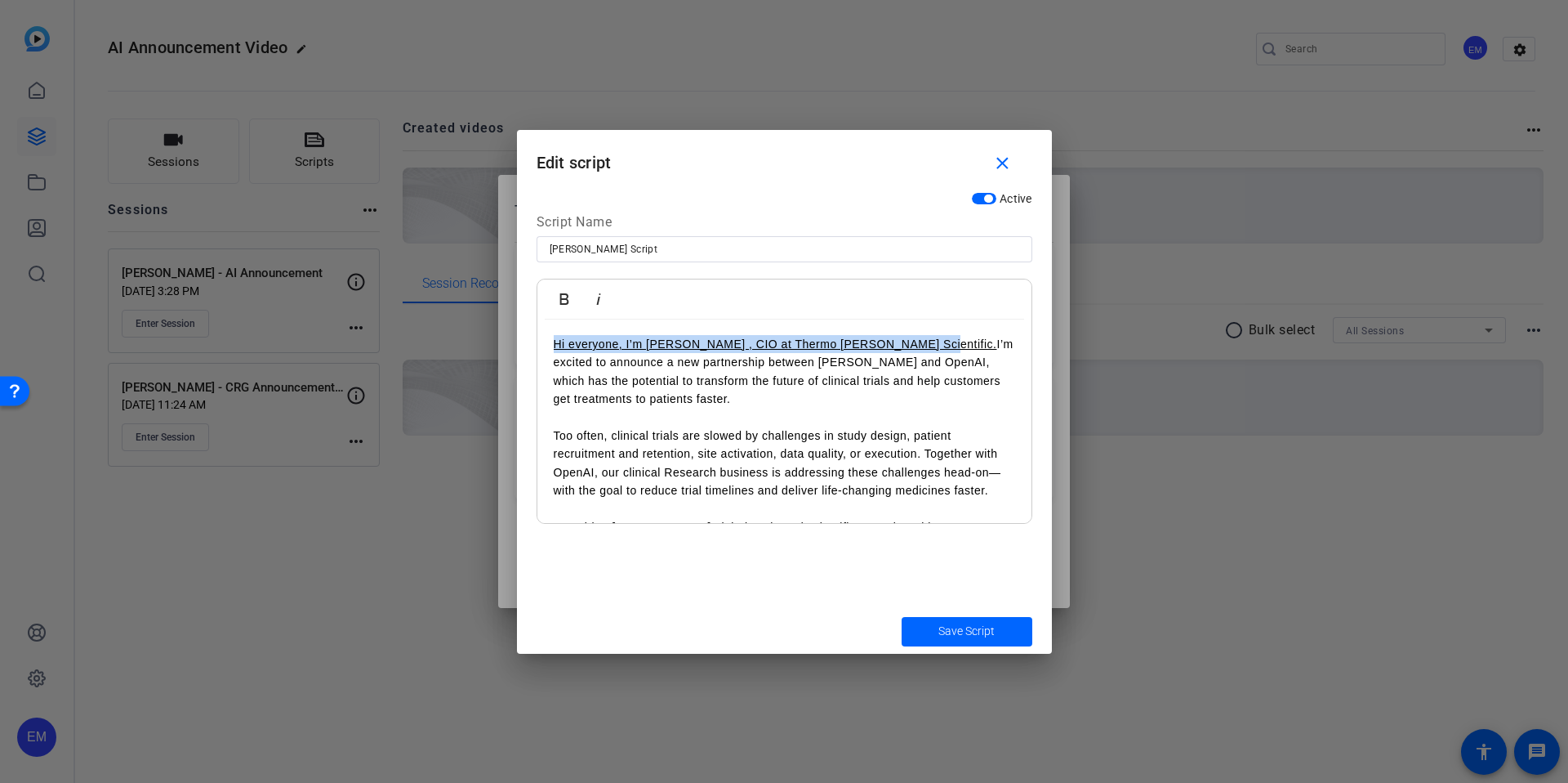
scroll to position [0, 0]
click at [565, 296] on icon "button" at bounding box center [564, 298] width 19 height 20
click at [602, 296] on icon "button" at bounding box center [598, 298] width 19 height 20
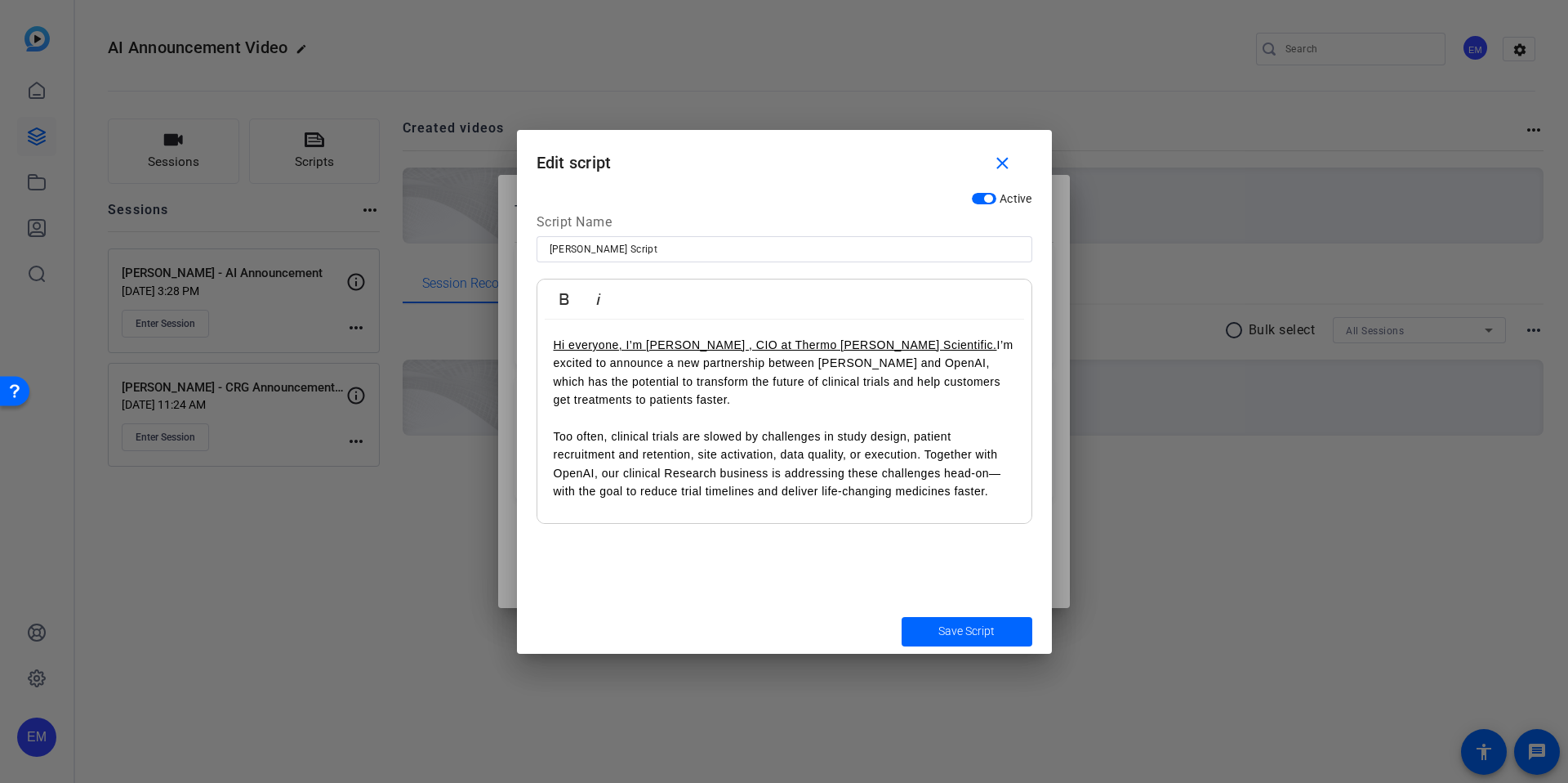
click at [810, 535] on div "Active Script Name [PERSON_NAME] Script Bold Italic Hi everyone, I’m [PERSON_NA…" at bounding box center [784, 396] width 535 height 424
click at [947, 630] on span "Save Script" at bounding box center [966, 631] width 57 height 17
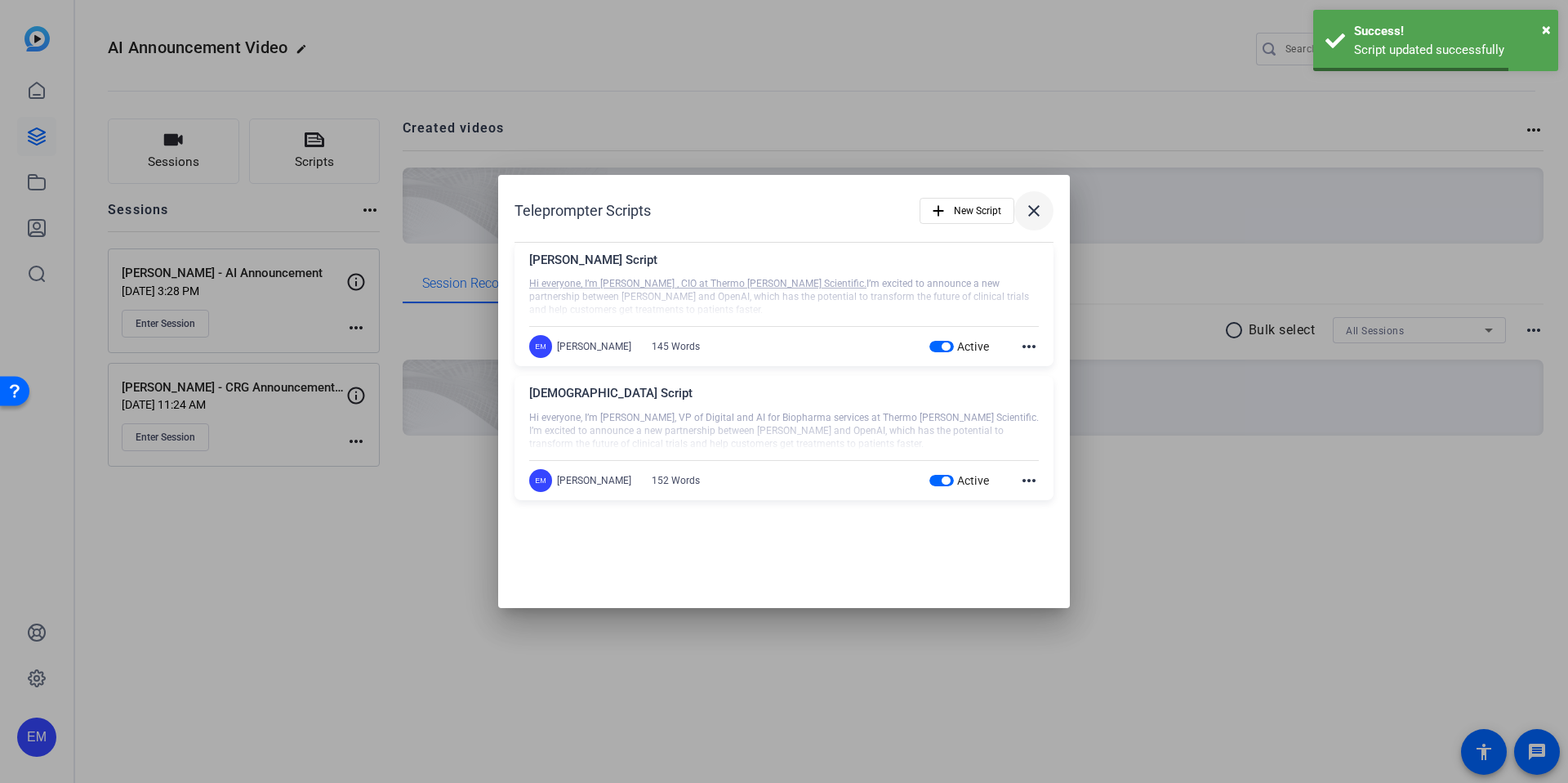
click at [1040, 200] on span at bounding box center [1033, 211] width 39 height 39
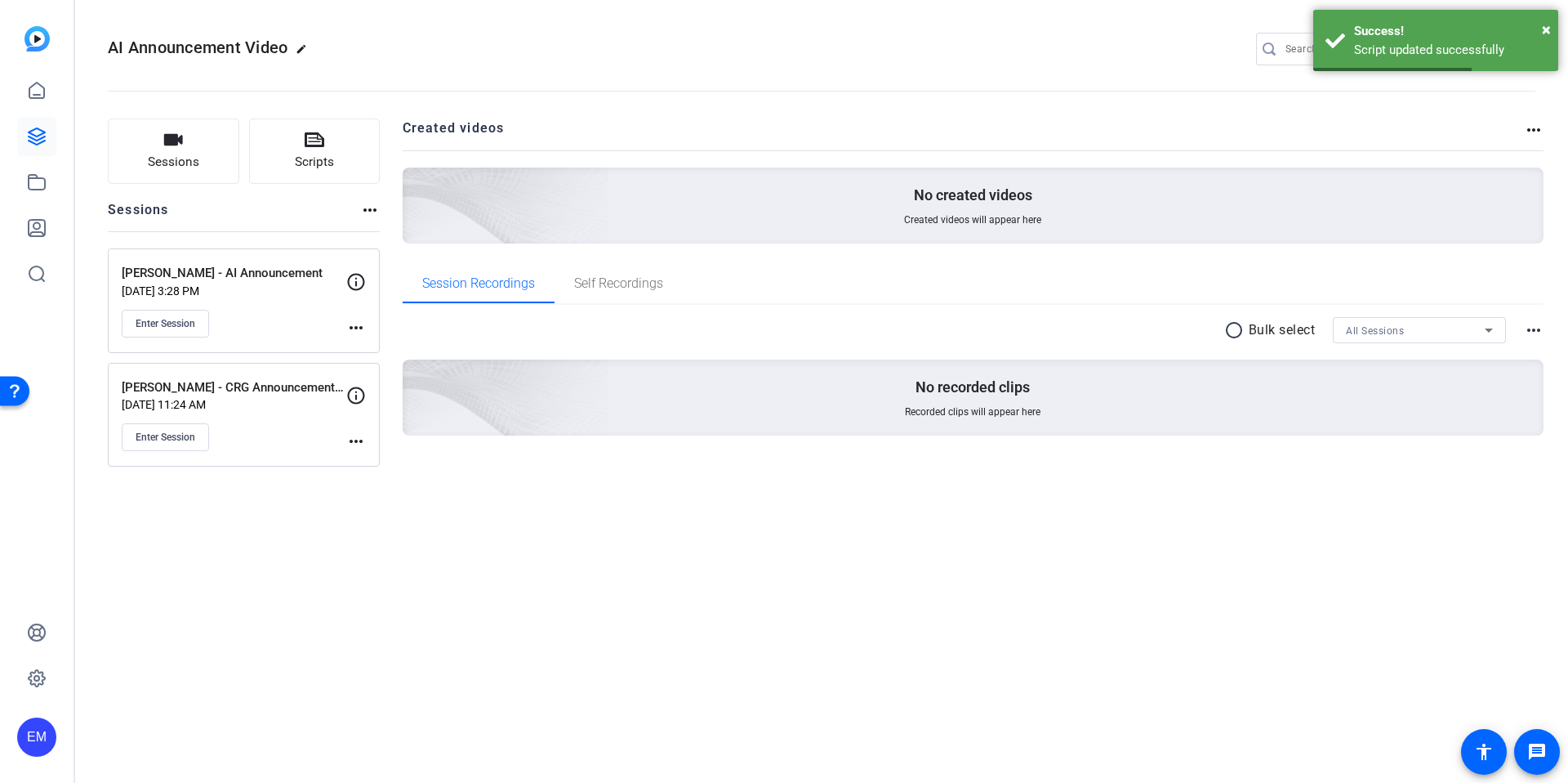
drag, startPoint x: 644, startPoint y: 548, endPoint x: 649, endPoint y: 539, distance: 10.3
click at [644, 546] on div "AI Announcement Video edit EM settings Sessions Scripts Sessions more_horiz [PE…" at bounding box center [822, 391] width 1493 height 783
